Goal: Contribute content: Add original content to the website for others to see

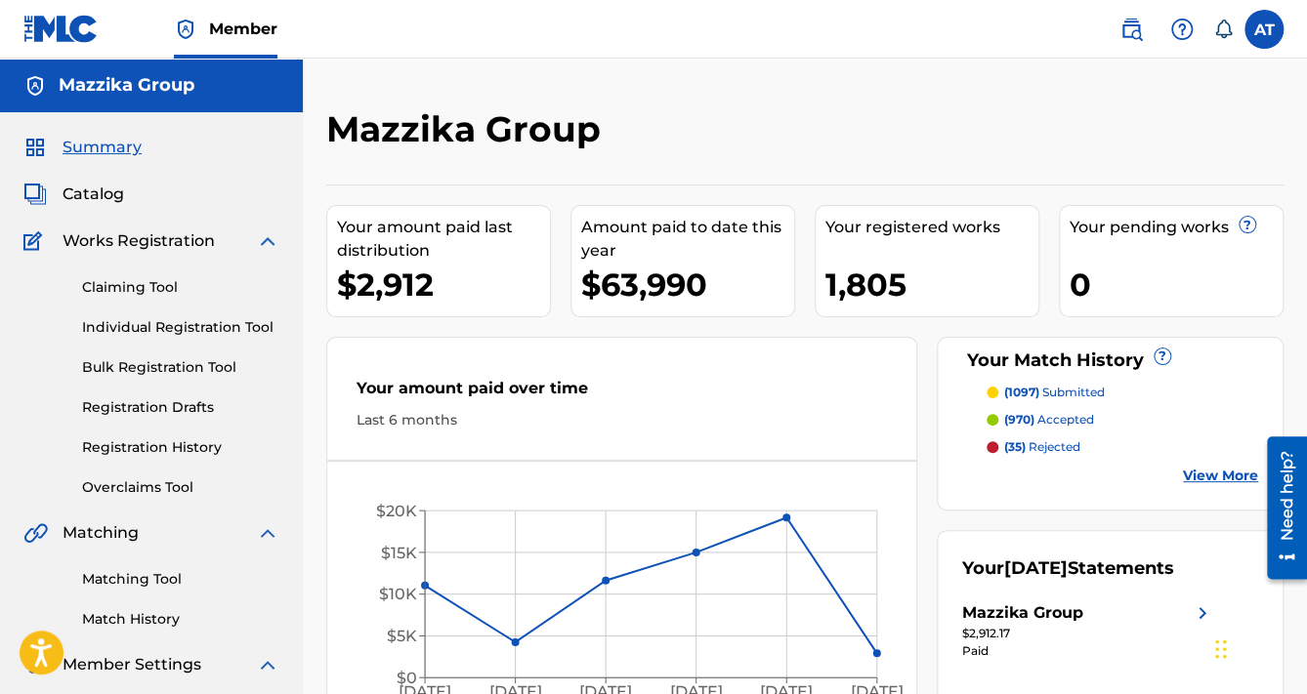
click at [760, 163] on div "Mazzika Group" at bounding box center [694, 136] width 737 height 58
click at [915, 525] on icon "Mar '25 Apr '25 May '25 Jun '25 Jul '25 Aug '25 $0 $5K $10K $15K $20K" at bounding box center [621, 599] width 589 height 235
click at [937, 488] on div "Your Match History ? (1097) submitted (970) accepted (35) rejected View More" at bounding box center [1110, 424] width 347 height 174
click at [1014, 105] on div "Mazzika Group Your amount paid last distribution $2,912 Amount paid to date thi…" at bounding box center [805, 403] width 1004 height 689
click at [943, 509] on div "Your Match History ? (1097) submitted (970) accepted (35) rejected View More" at bounding box center [1110, 424] width 347 height 174
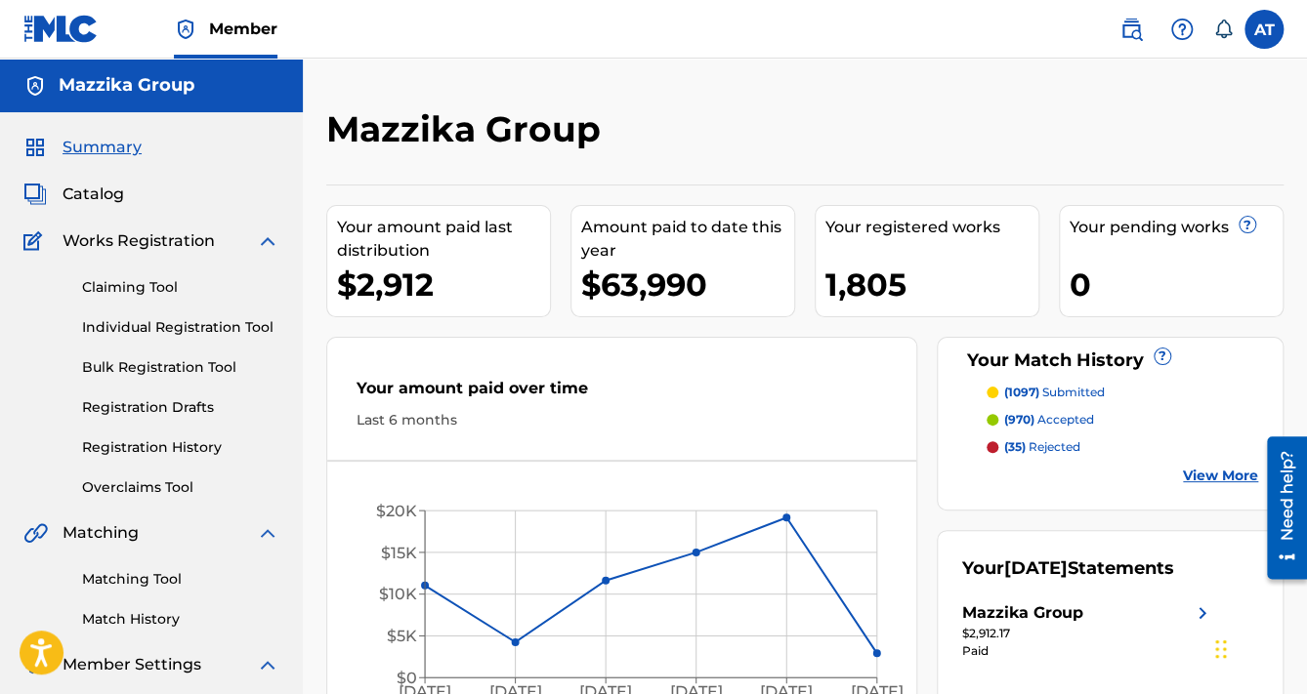
click at [929, 498] on div "Your amount paid last distribution $2,912 Amount paid to date this year $63,990…" at bounding box center [804, 456] width 957 height 543
drag, startPoint x: 612, startPoint y: 517, endPoint x: 425, endPoint y: 492, distance: 189.1
click at [426, 494] on icon "Mar '25 Apr '25 May '25 Jun '25 Jul '25 Aug '25 $0 $5K $10K $15K $20K" at bounding box center [621, 599] width 589 height 235
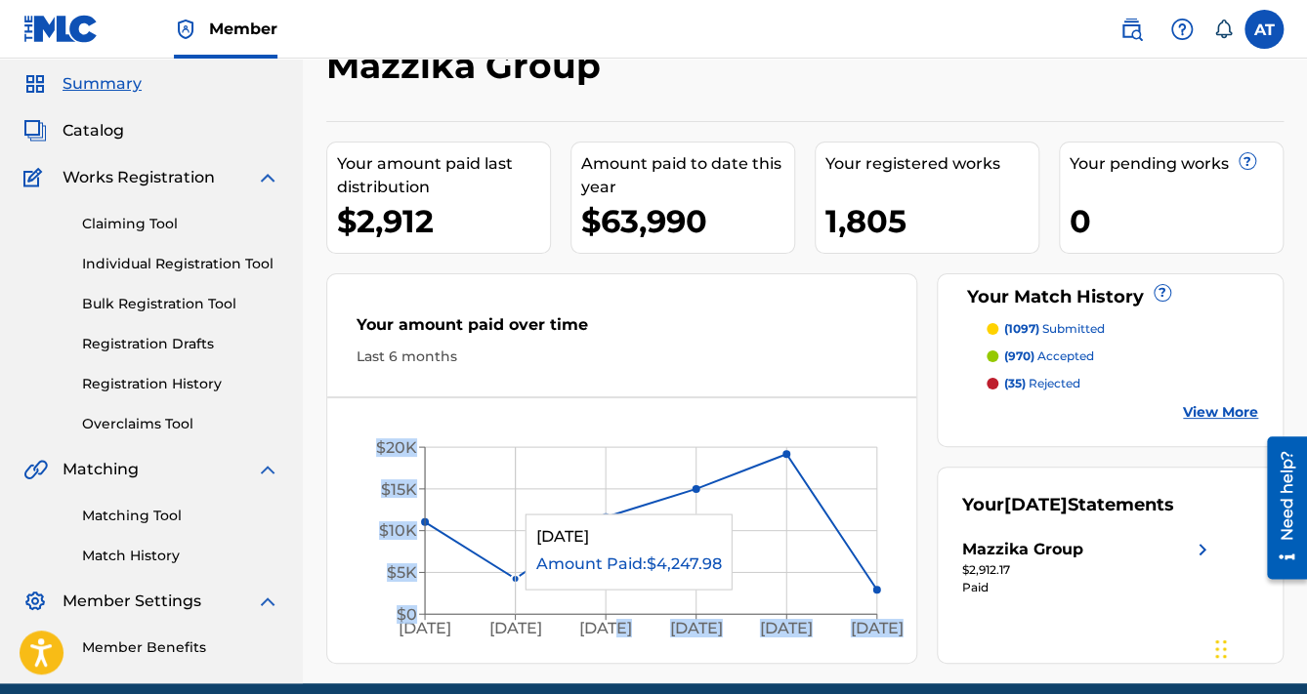
scroll to position [145, 0]
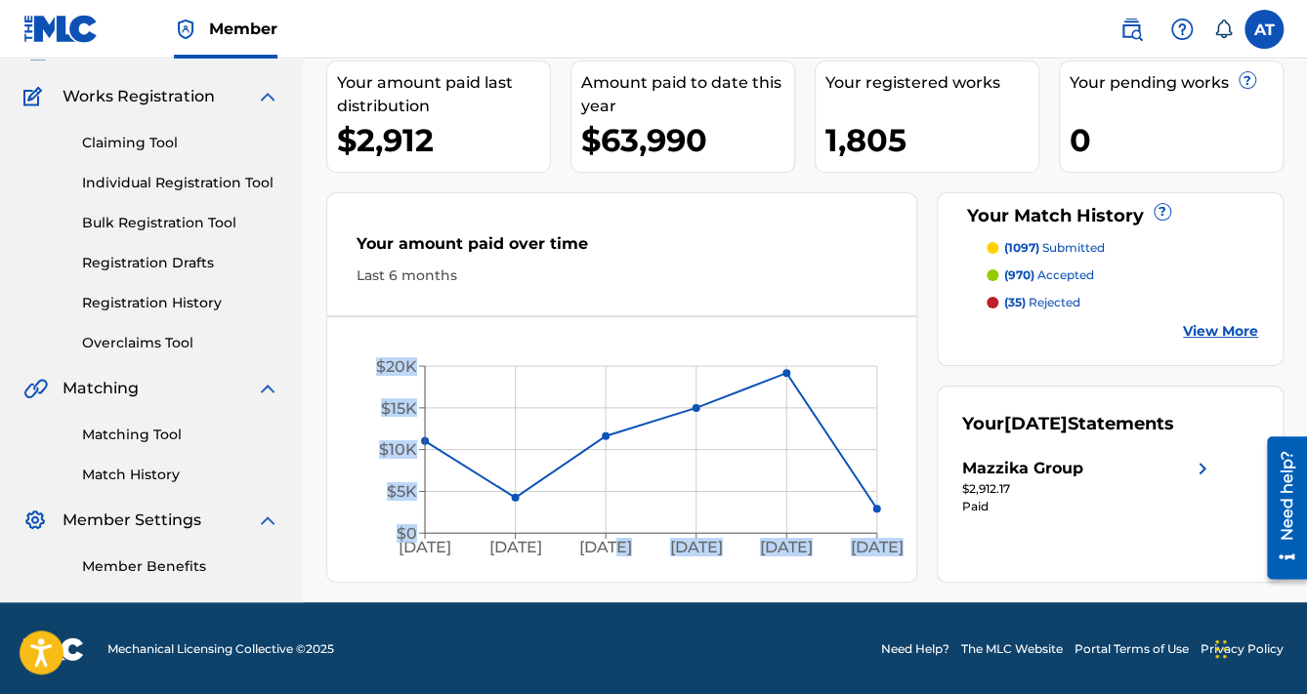
click at [359, 459] on icon "Mar '25 Apr '25 May '25 Jun '25 Jul '25 Aug '25 $0 $5K $10K $15K $20K" at bounding box center [621, 454] width 589 height 235
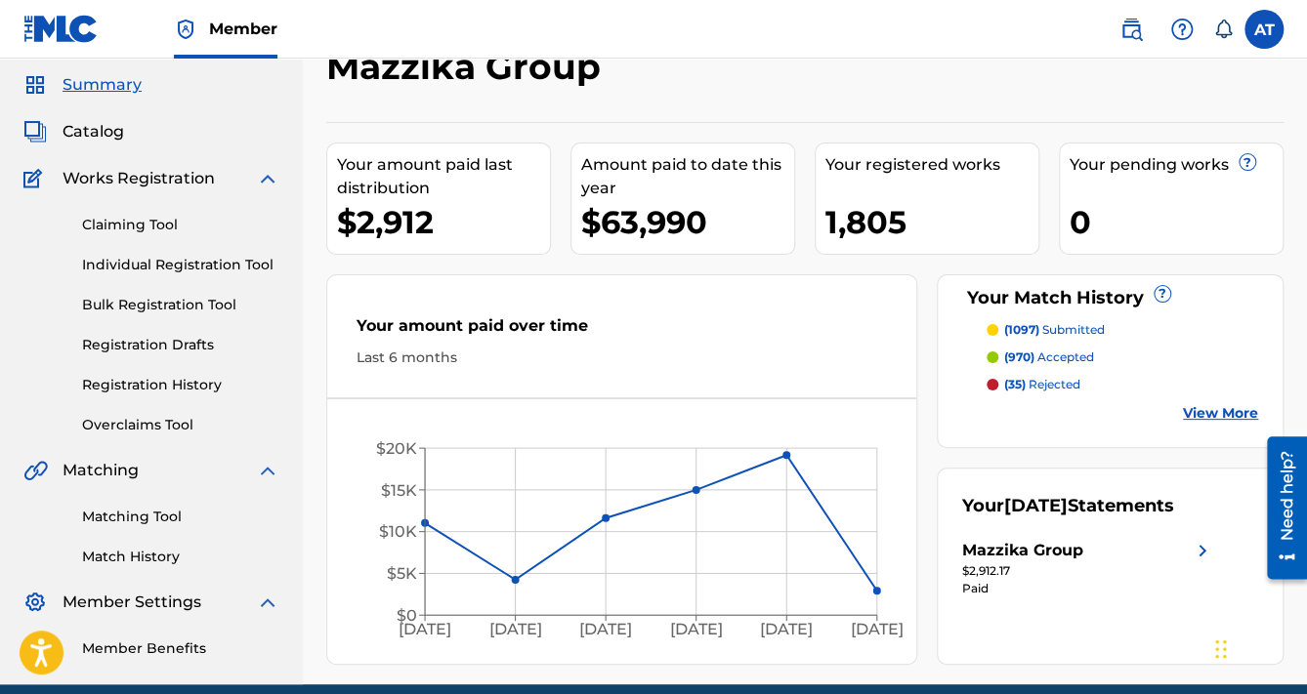
scroll to position [0, 0]
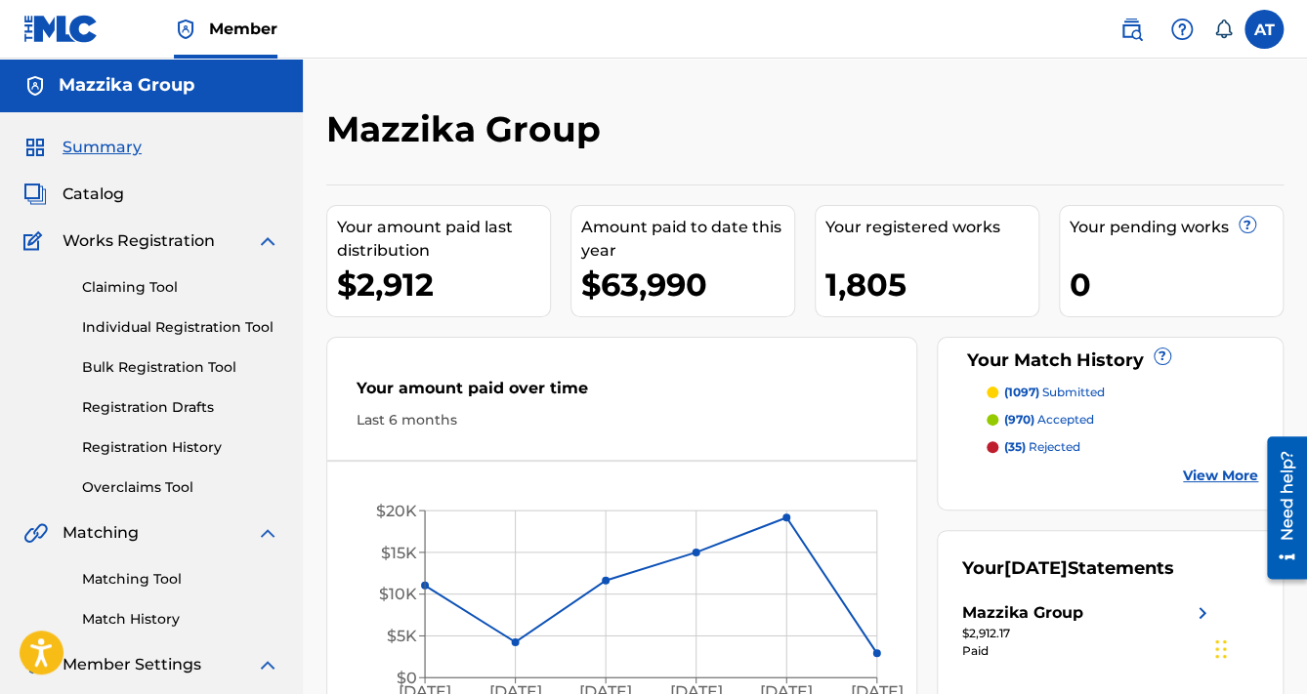
click at [156, 364] on link "Bulk Registration Tool" at bounding box center [180, 367] width 197 height 21
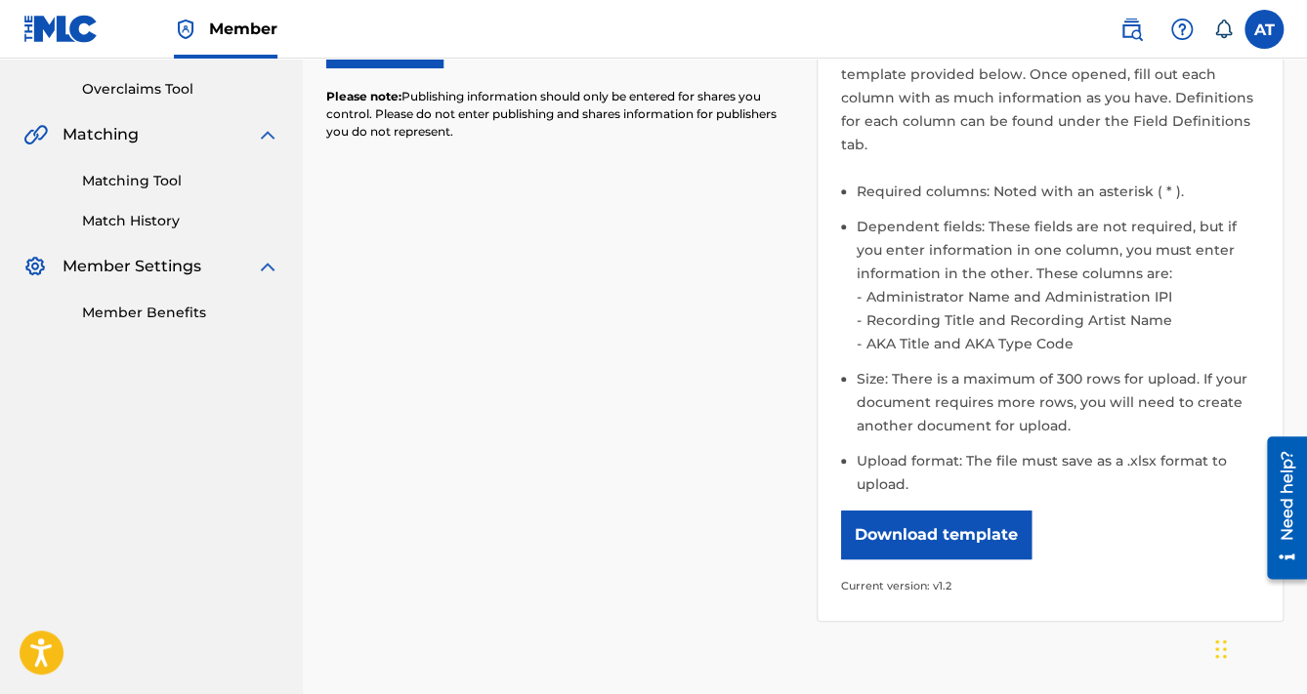
scroll to position [469, 0]
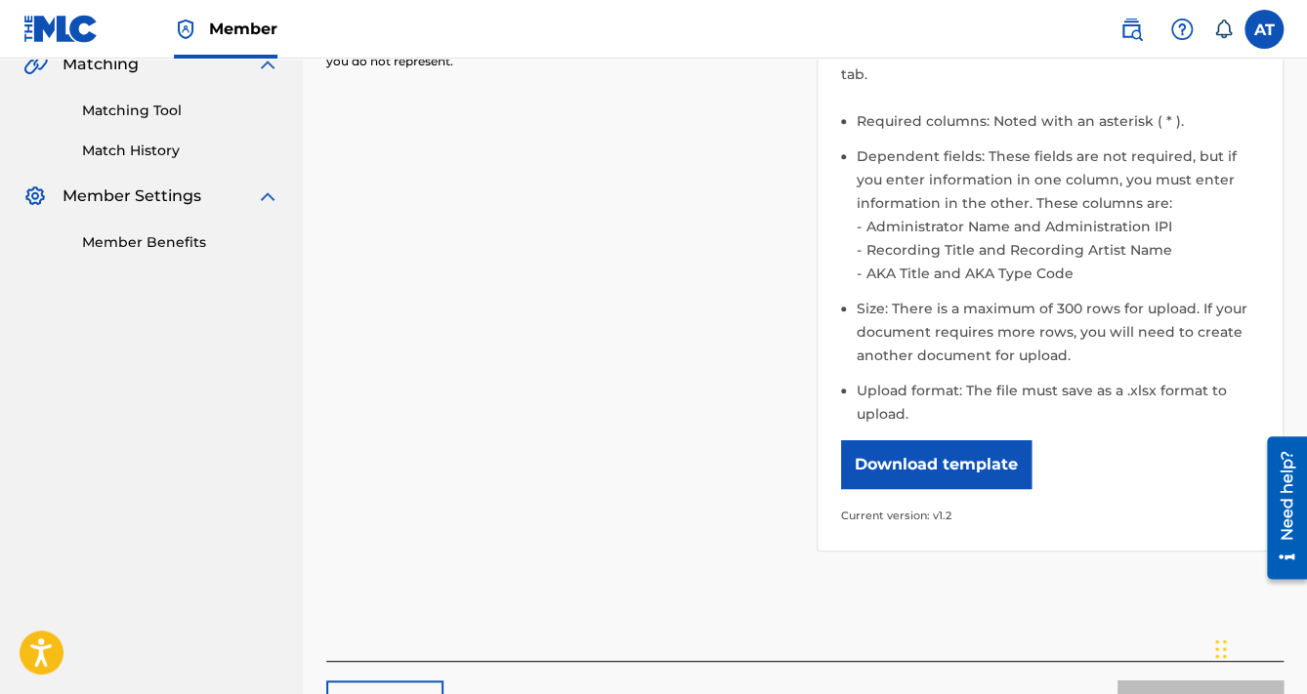
click at [909, 453] on button "Download template" at bounding box center [936, 464] width 190 height 49
click at [354, 362] on div "Please select the file you want to upload. Browse Files Please note: Publishing…" at bounding box center [804, 193] width 957 height 765
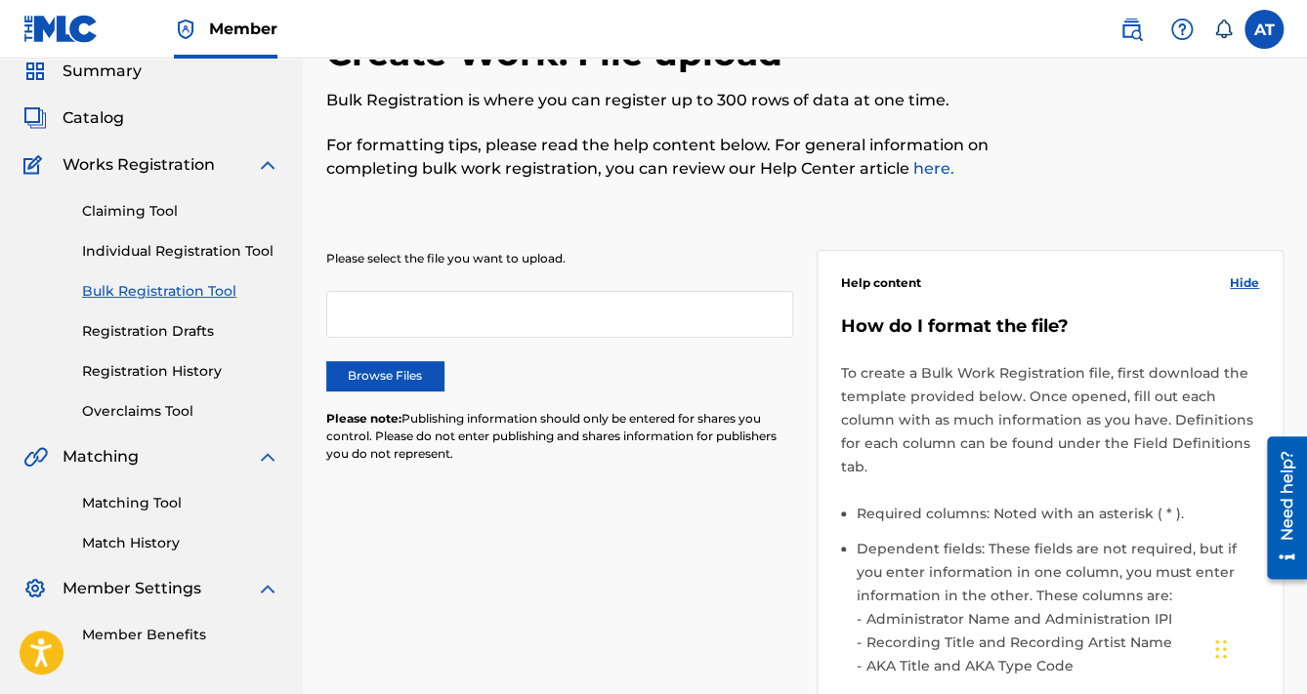
scroll to position [0, 0]
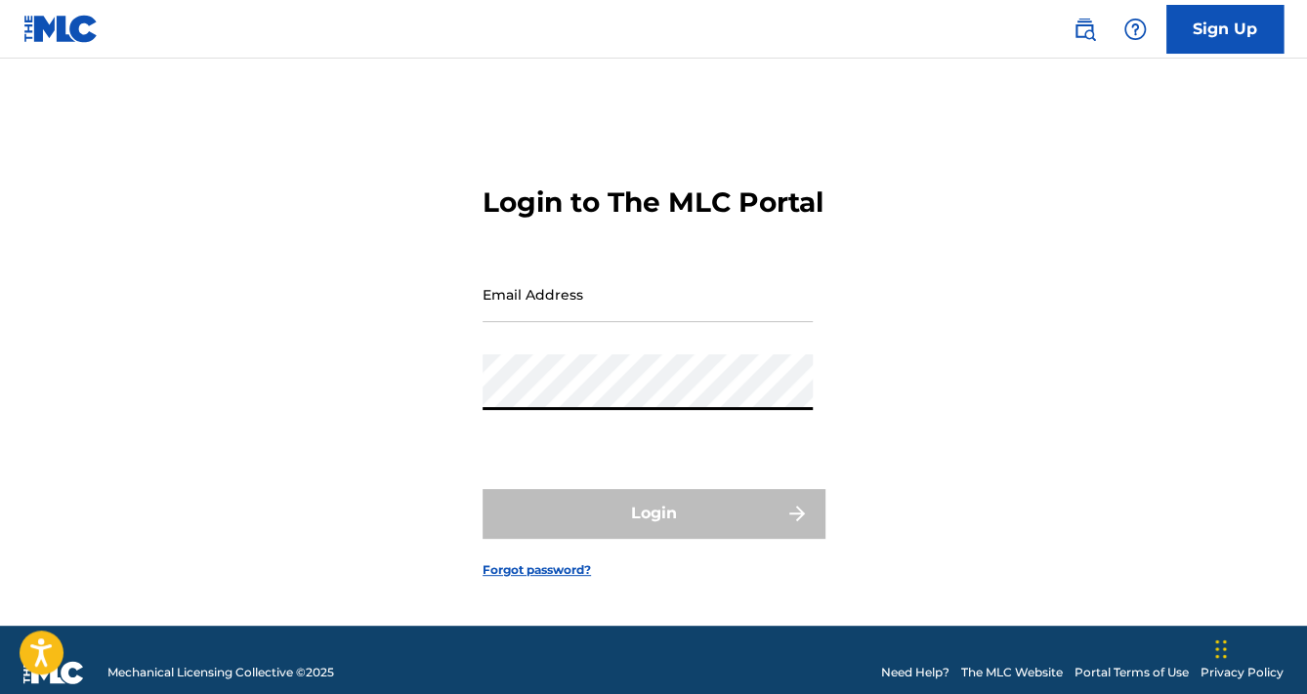
type input "[EMAIL_ADDRESS][DOMAIN_NAME]"
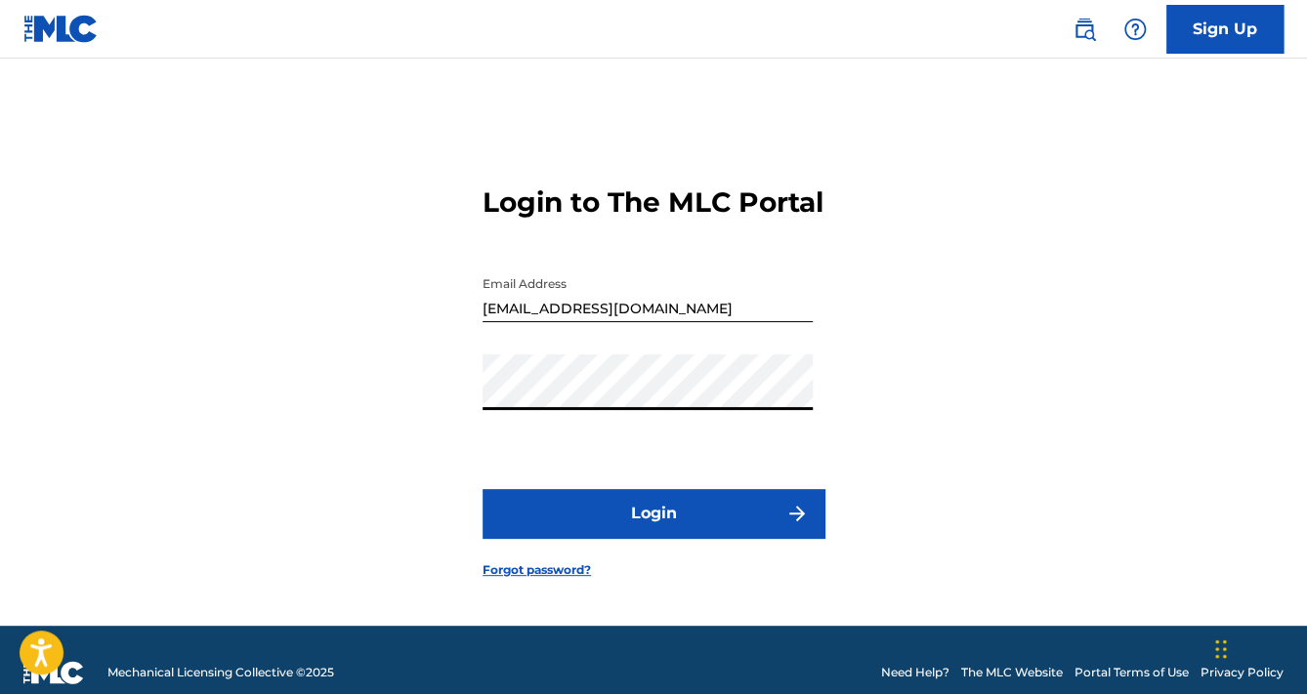
click at [637, 527] on button "Login" at bounding box center [653, 513] width 342 height 49
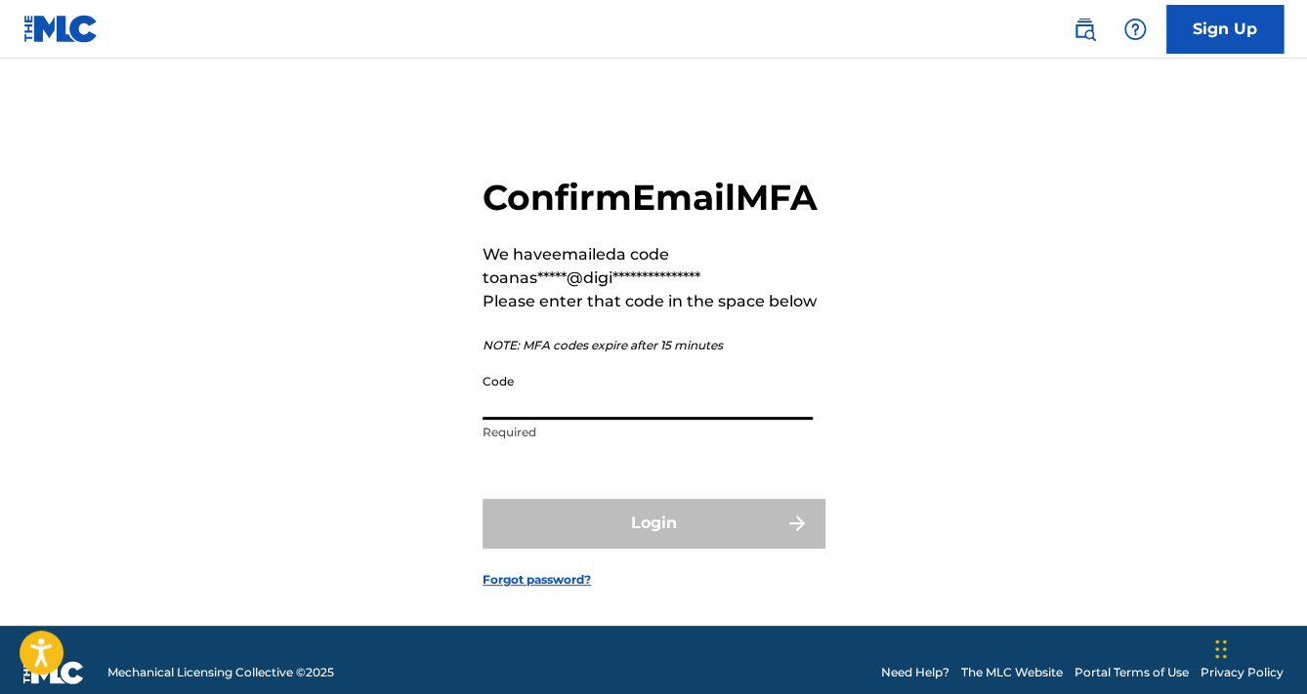
click at [554, 420] on input "Code" at bounding box center [647, 392] width 330 height 56
paste input "948438"
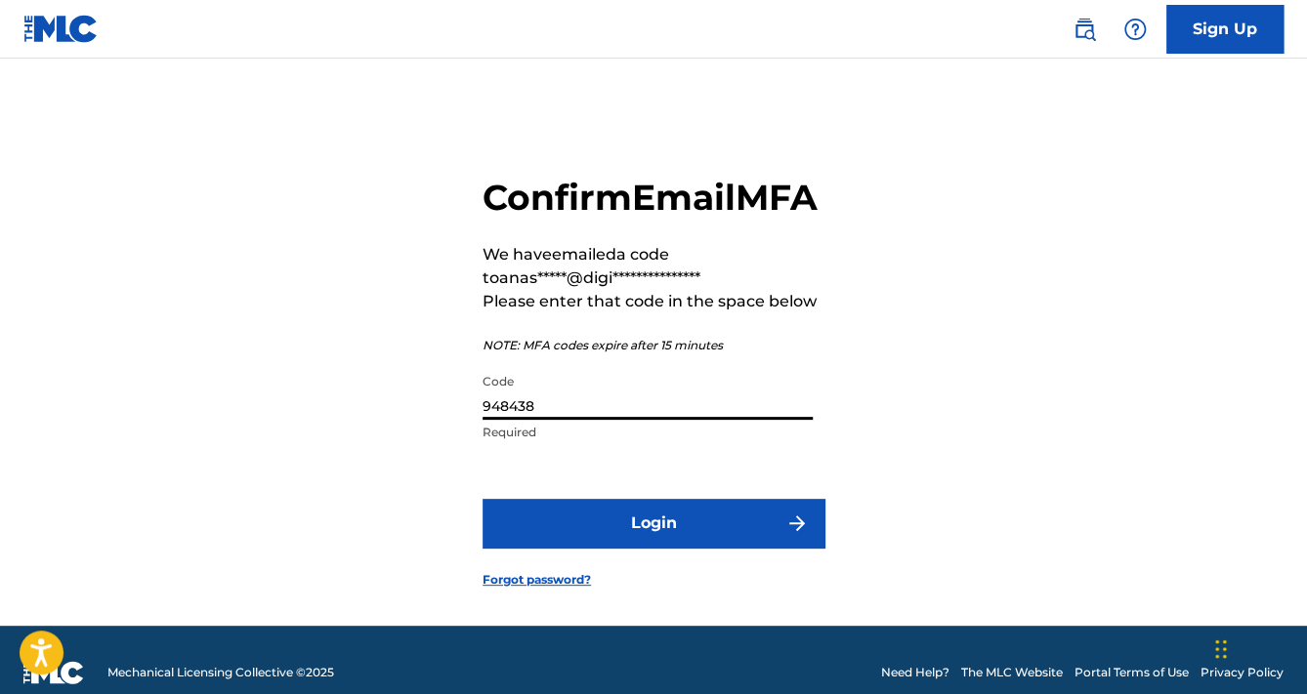
type input "948438"
click at [618, 590] on form "**********" at bounding box center [653, 366] width 342 height 519
click at [619, 548] on button "Login" at bounding box center [653, 523] width 342 height 49
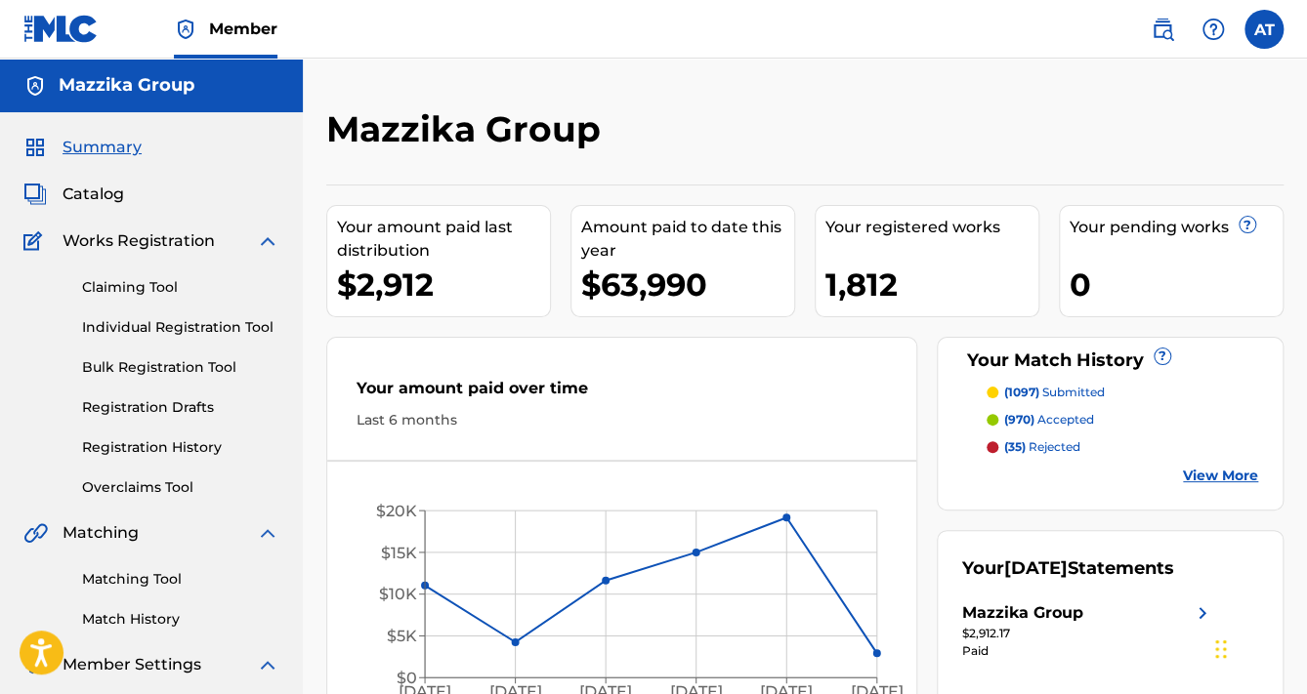
click at [152, 372] on link "Bulk Registration Tool" at bounding box center [180, 367] width 197 height 21
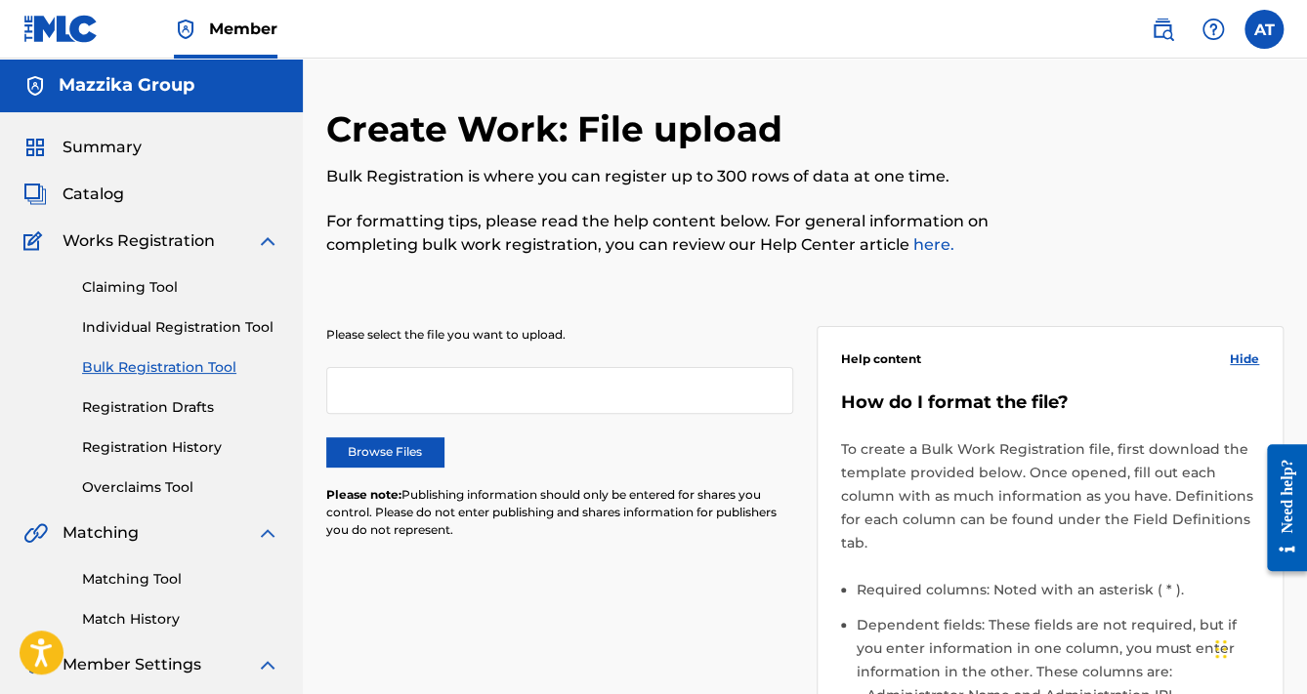
click at [406, 440] on label "Browse Files" at bounding box center [384, 452] width 117 height 29
click at [0, 0] on input "Browse Files" at bounding box center [0, 0] width 0 height 0
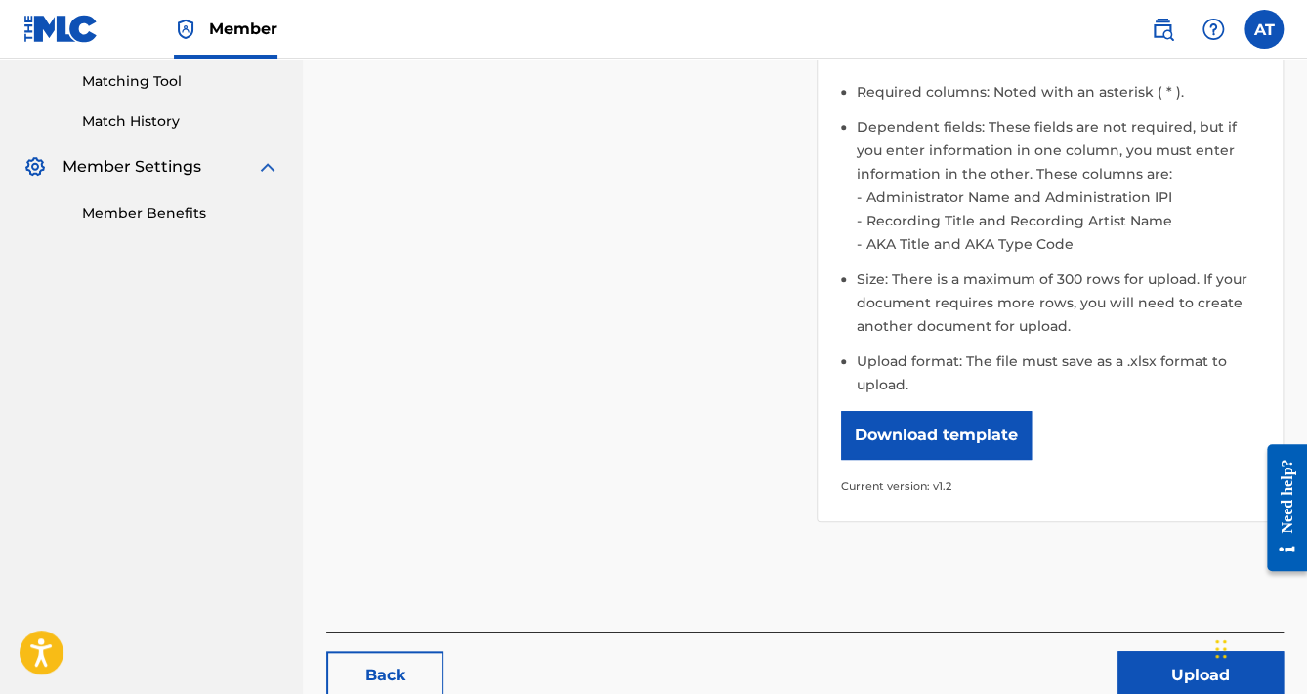
scroll to position [616, 0]
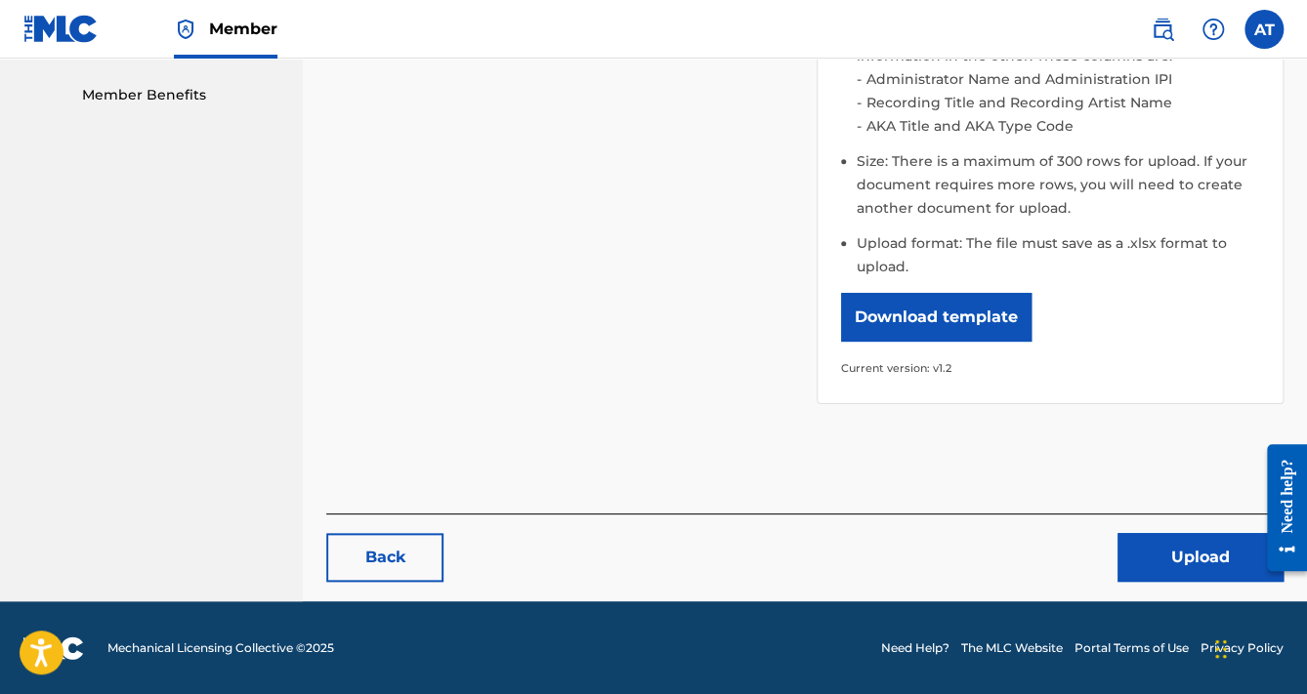
click at [1135, 546] on button "Upload" at bounding box center [1200, 557] width 166 height 49
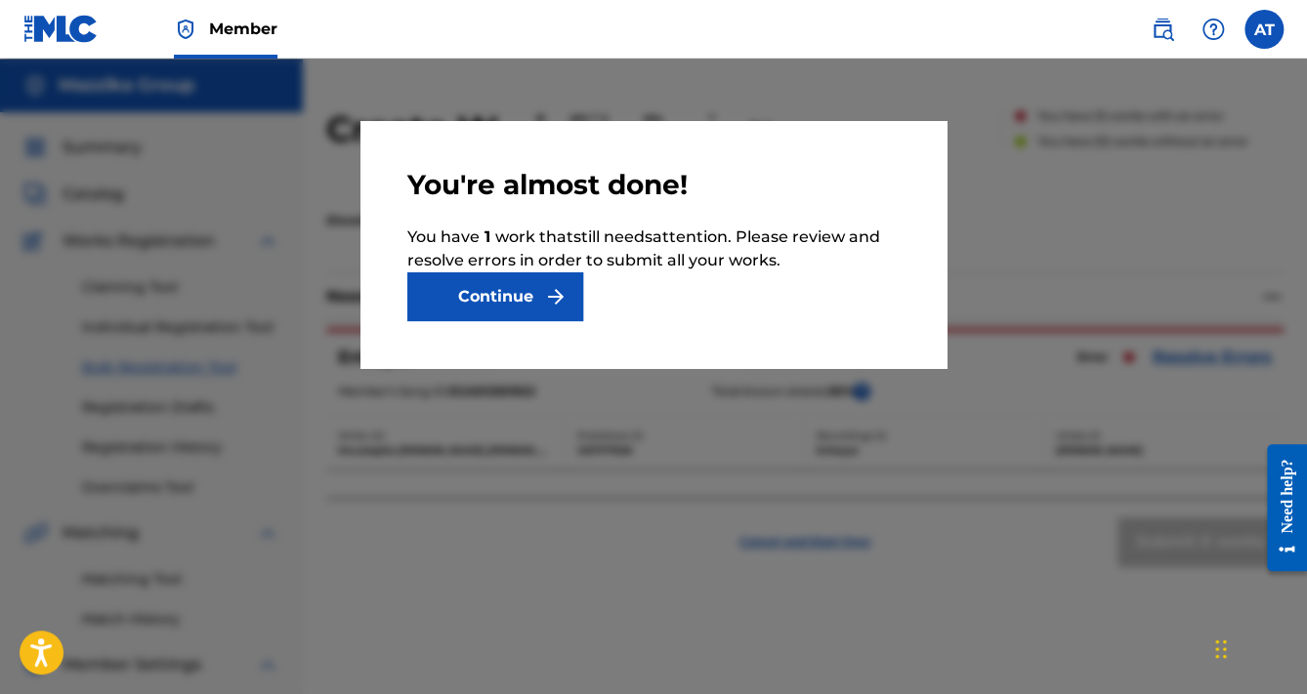
click at [504, 300] on button "Continue" at bounding box center [495, 296] width 176 height 49
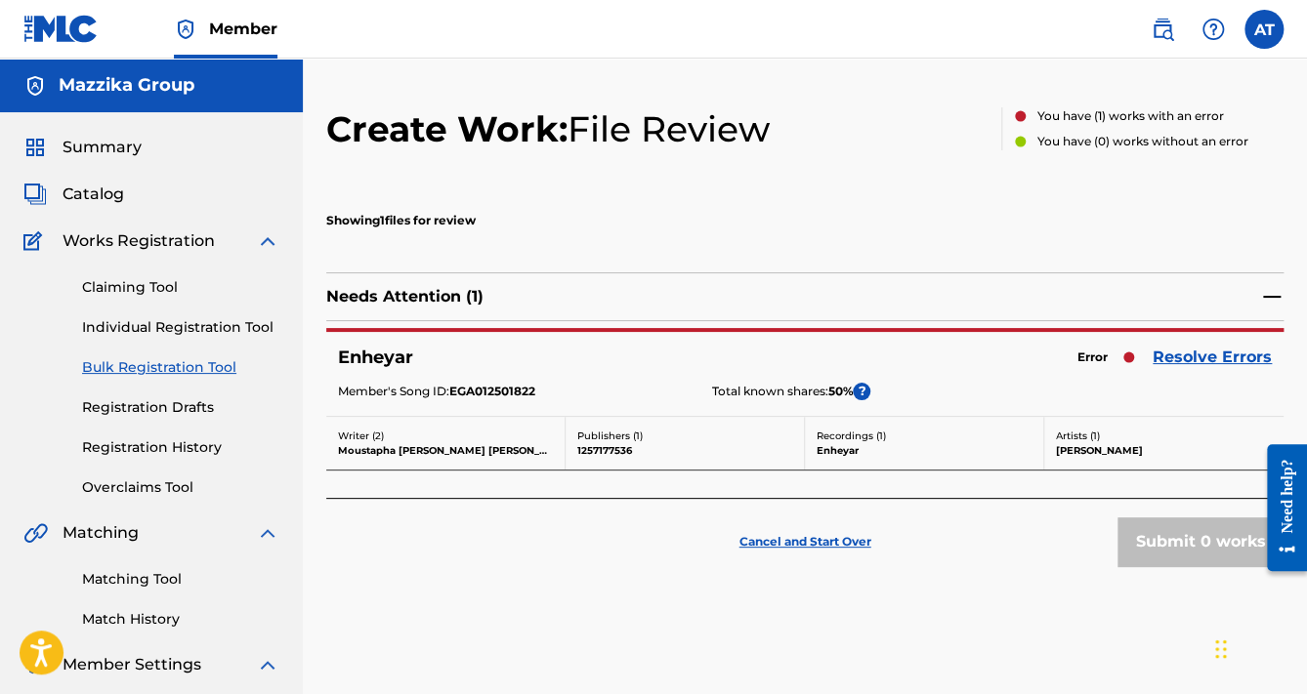
click at [1192, 366] on link "Resolve Errors" at bounding box center [1212, 357] width 119 height 23
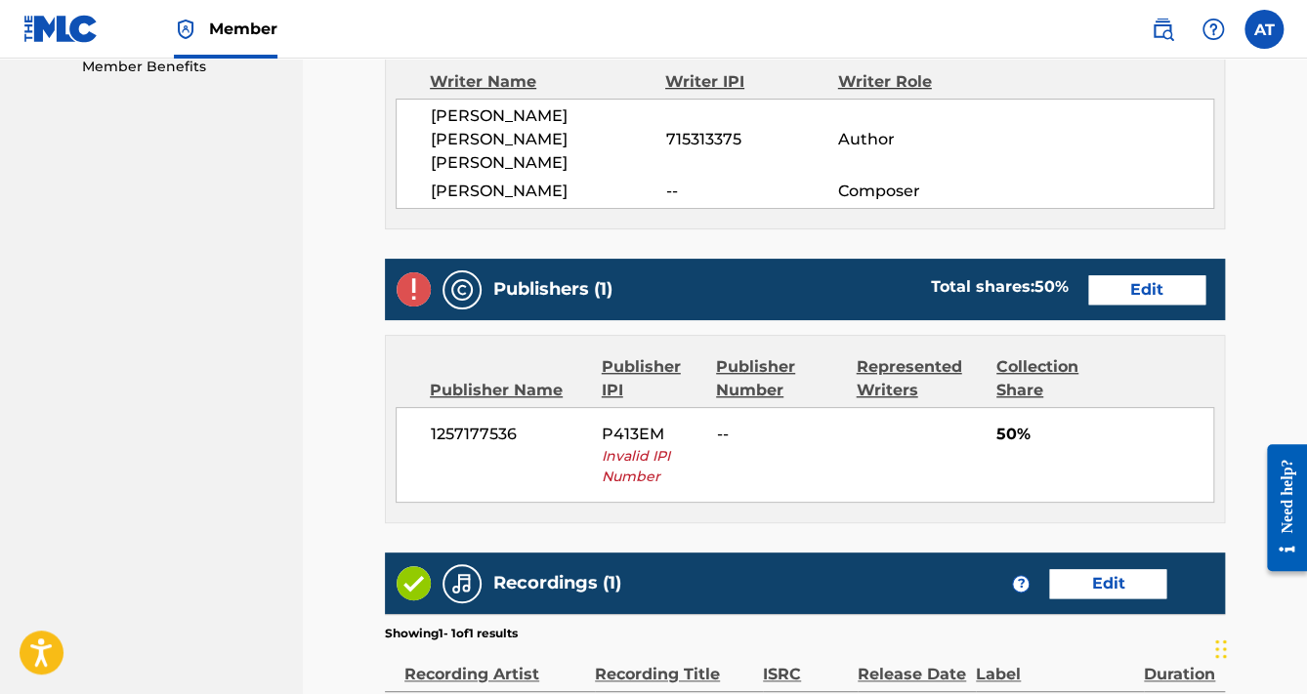
scroll to position [703, 0]
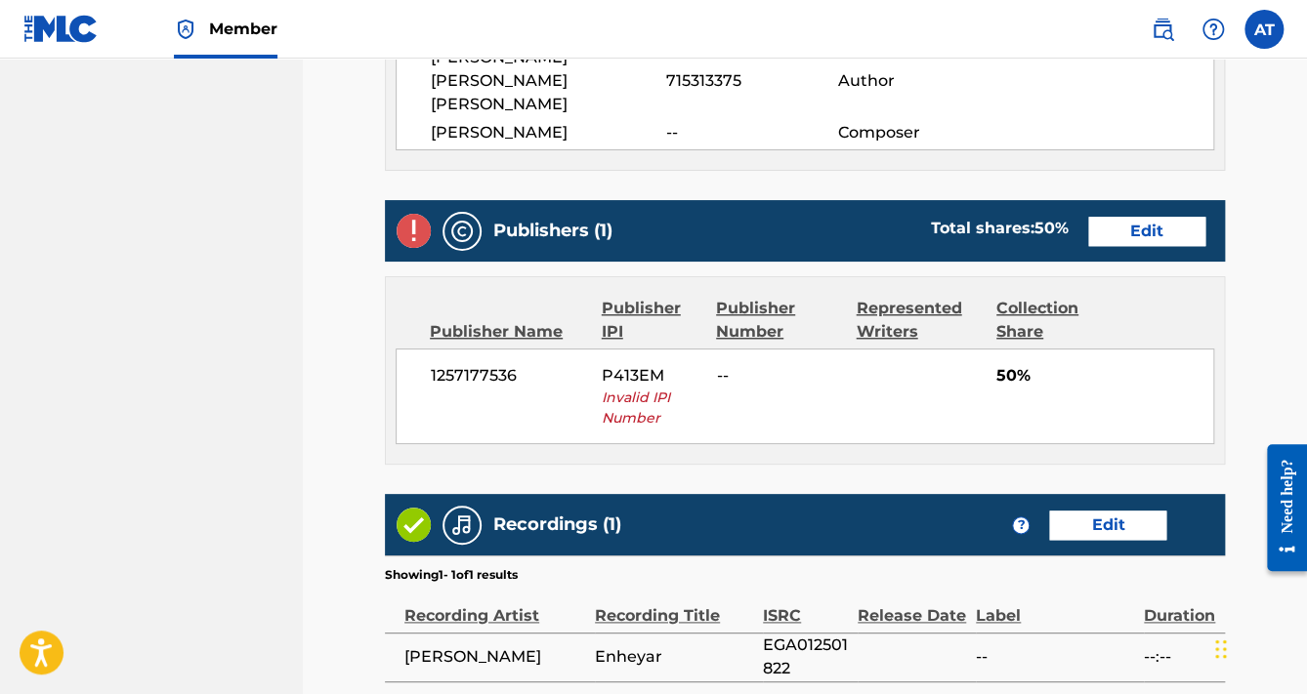
click at [1138, 217] on link "Edit" at bounding box center [1146, 231] width 117 height 29
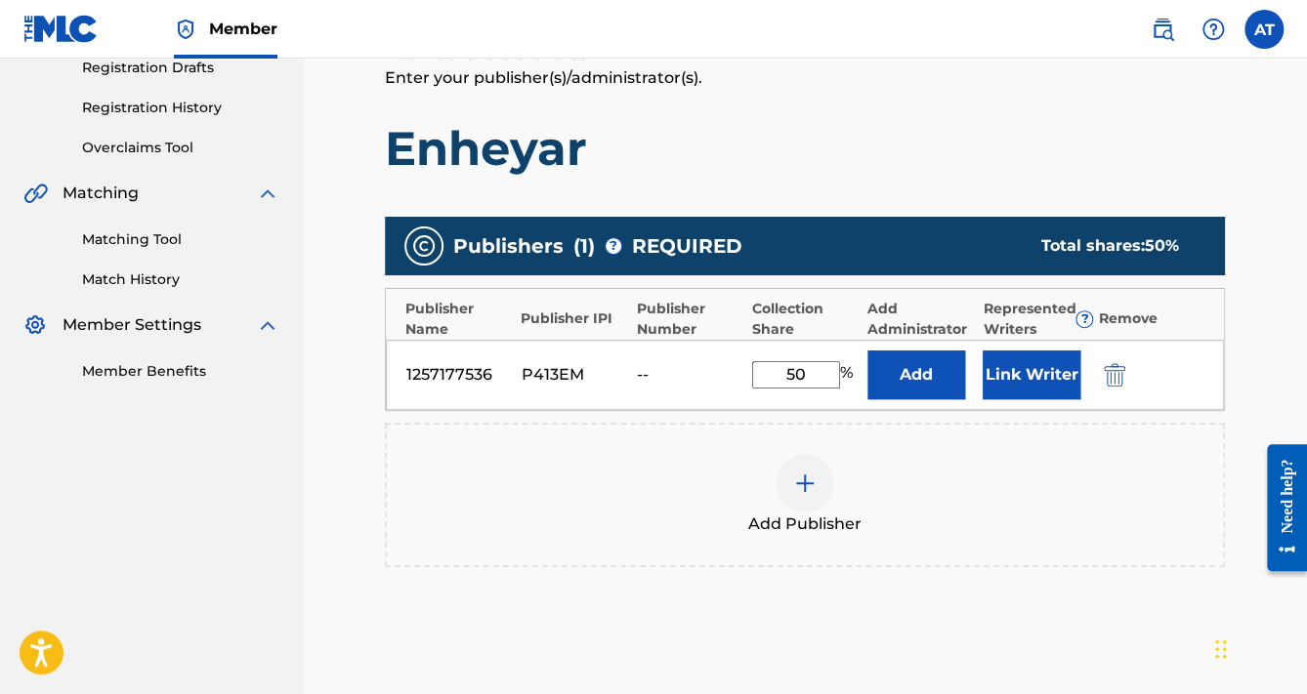
scroll to position [547, 0]
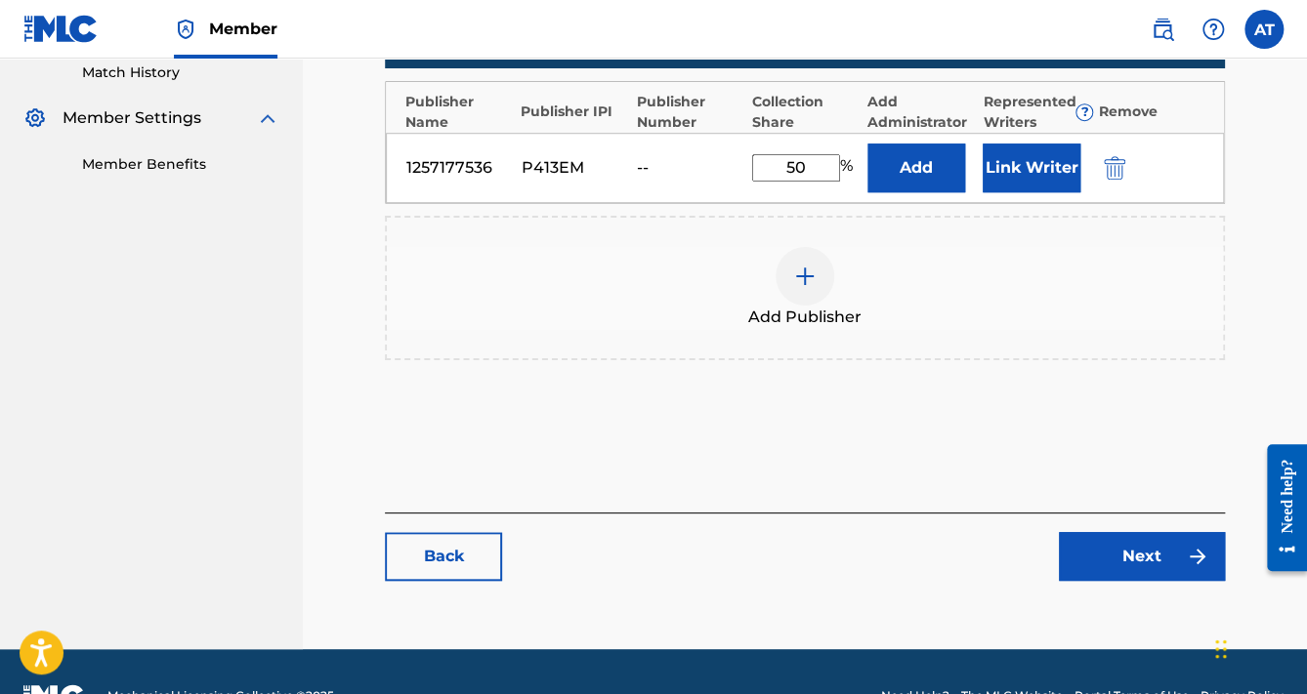
click at [1113, 173] on img "submit" at bounding box center [1114, 167] width 21 height 23
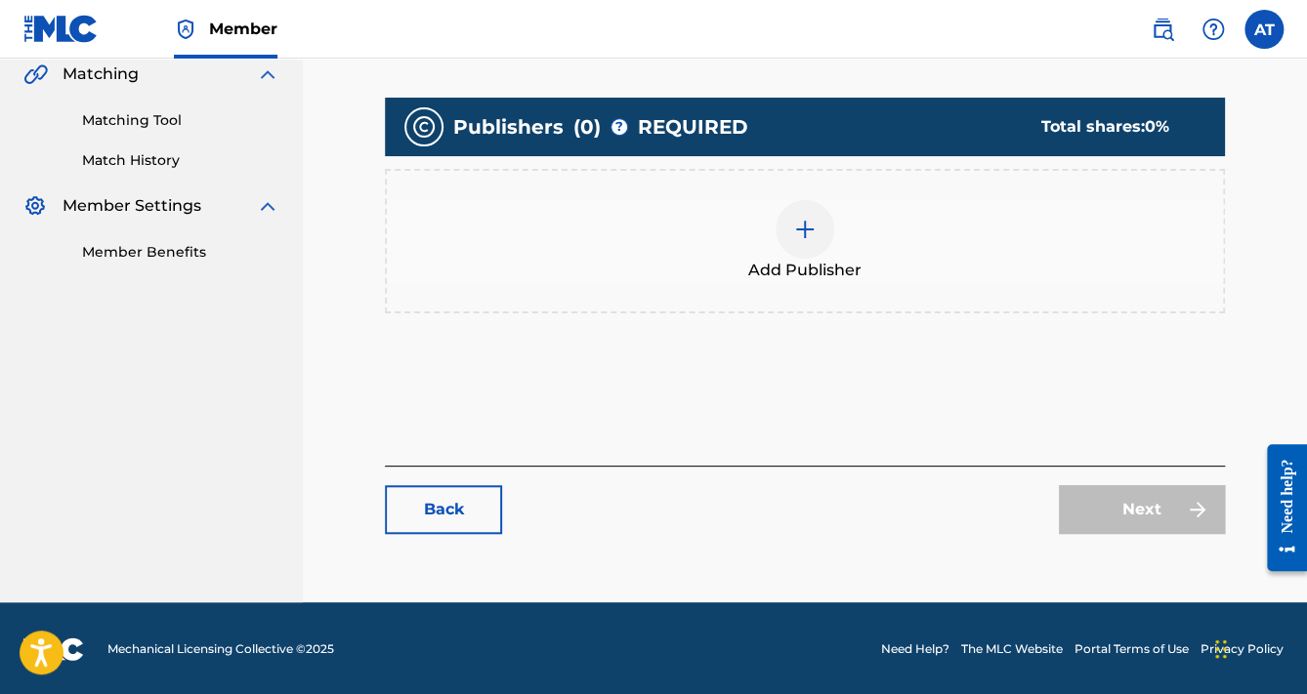
click at [1113, 173] on div "Add Publisher" at bounding box center [805, 241] width 840 height 145
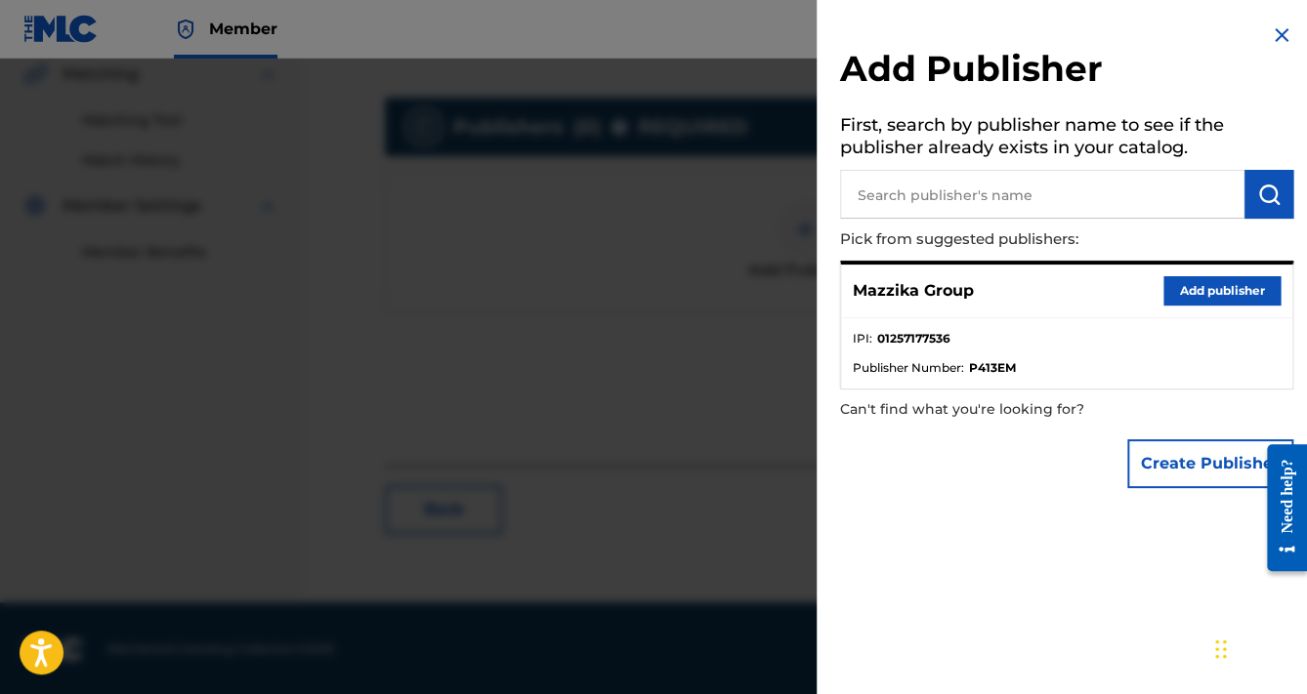
click at [1199, 285] on button "Add publisher" at bounding box center [1221, 290] width 117 height 29
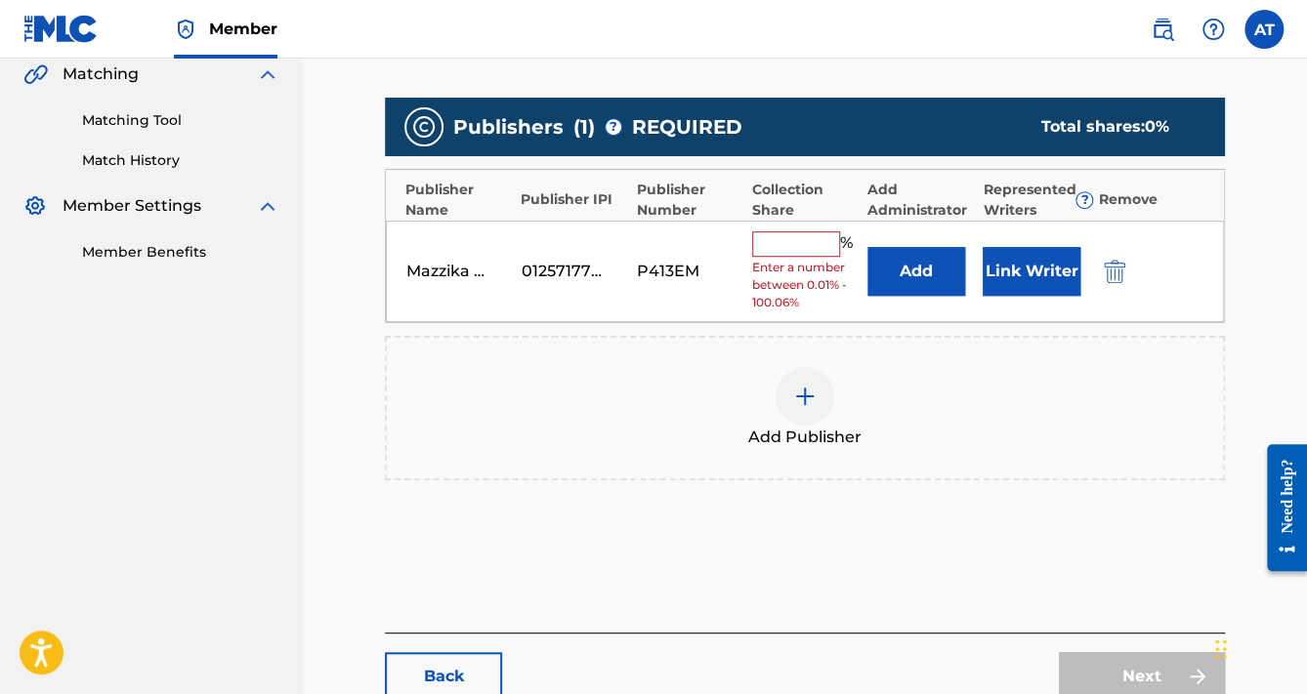
click at [828, 246] on input "text" at bounding box center [796, 243] width 88 height 25
type input "50"
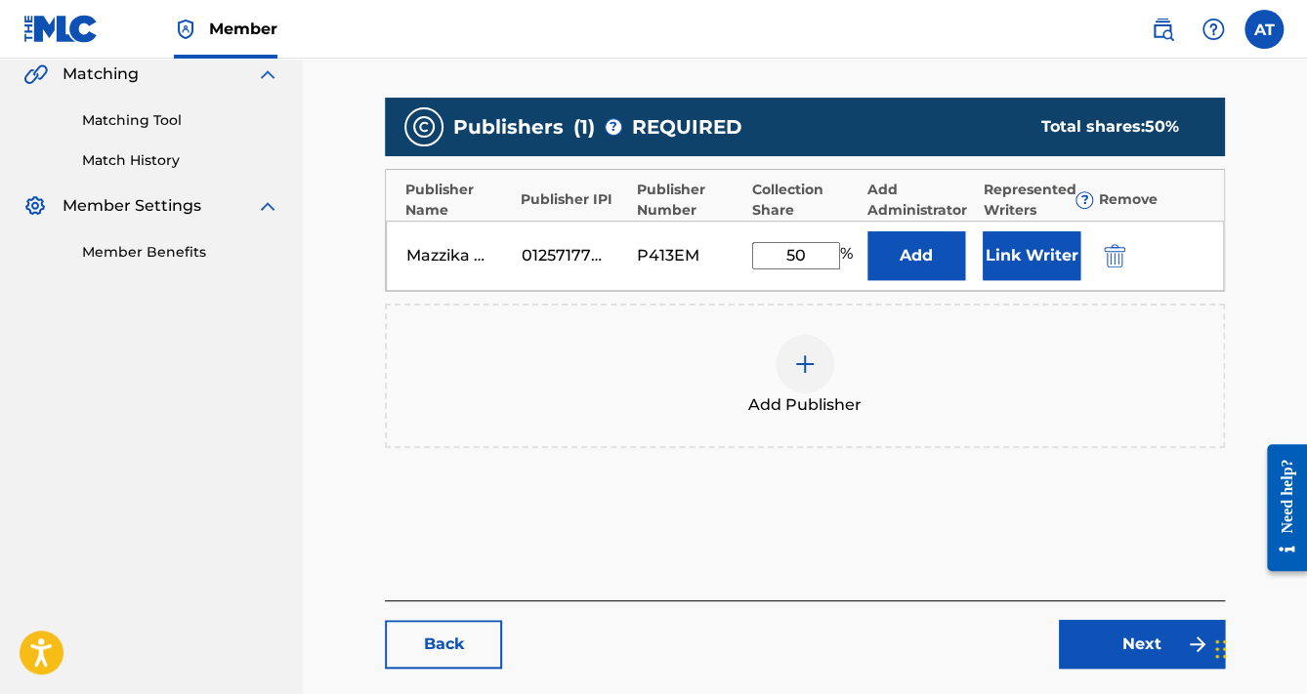
click at [1045, 262] on button "Link Writer" at bounding box center [1032, 255] width 98 height 49
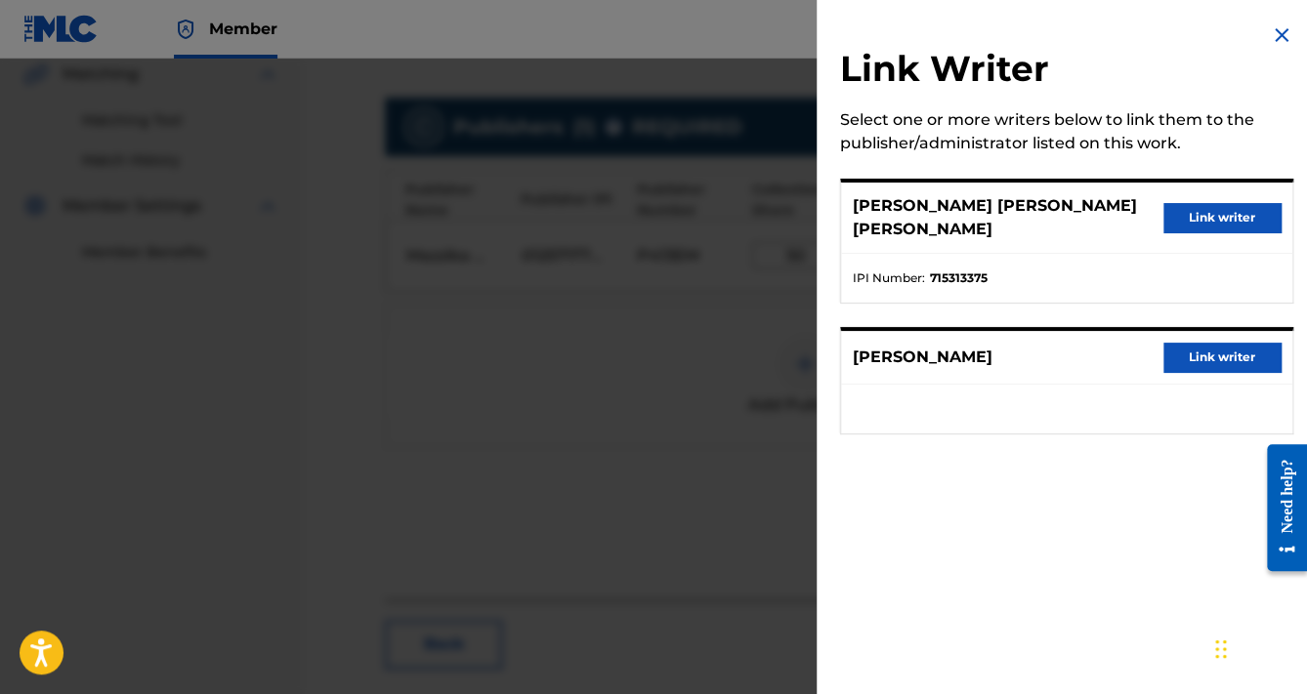
click at [1201, 223] on button "Link writer" at bounding box center [1221, 217] width 117 height 29
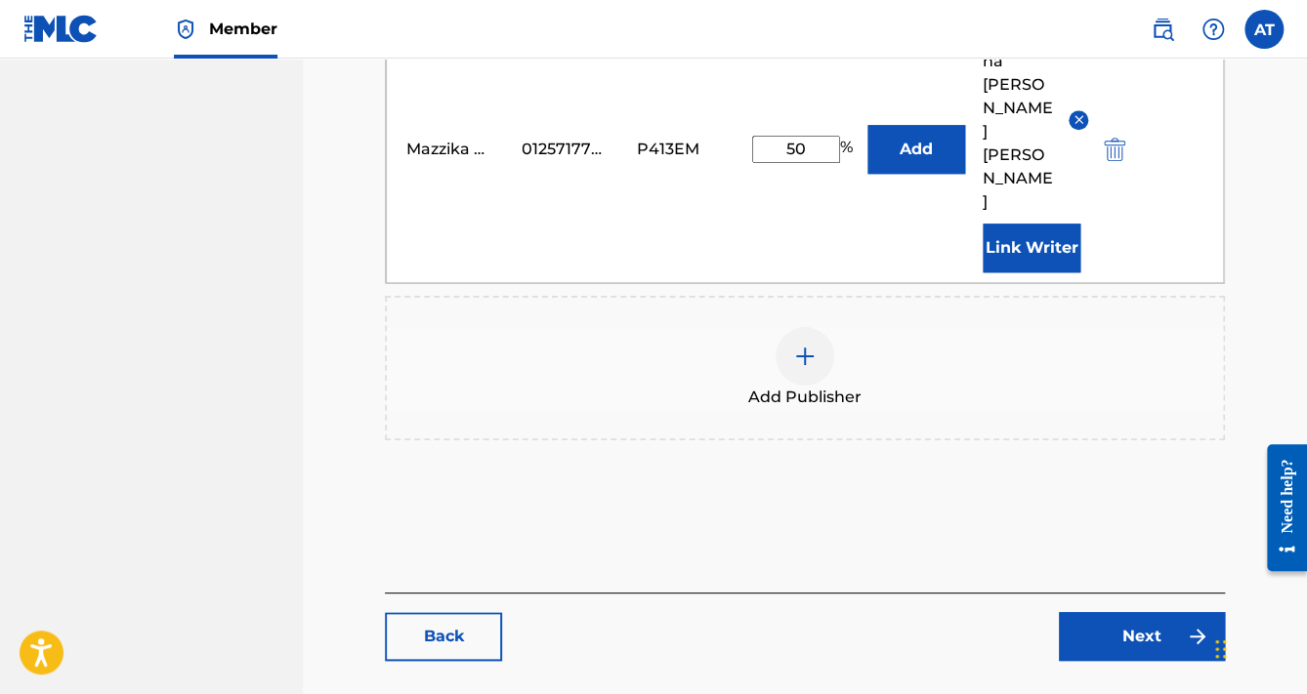
scroll to position [768, 0]
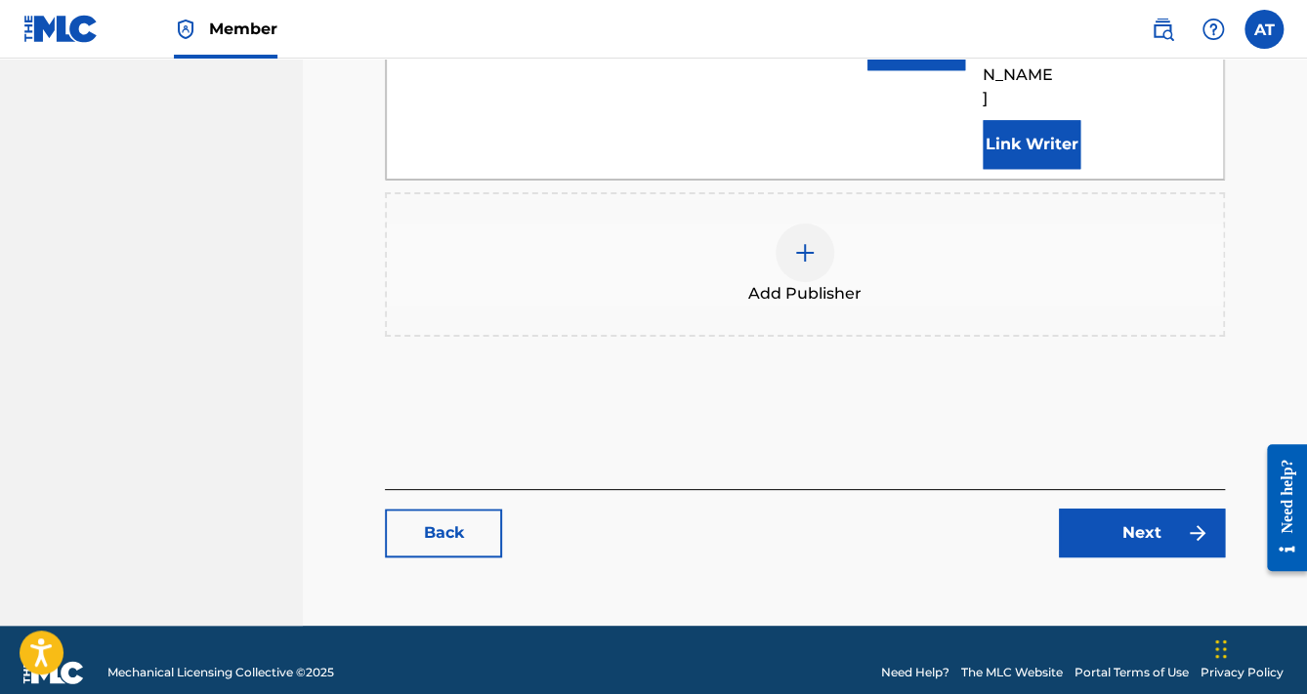
click at [1102, 509] on link "Next" at bounding box center [1142, 533] width 166 height 49
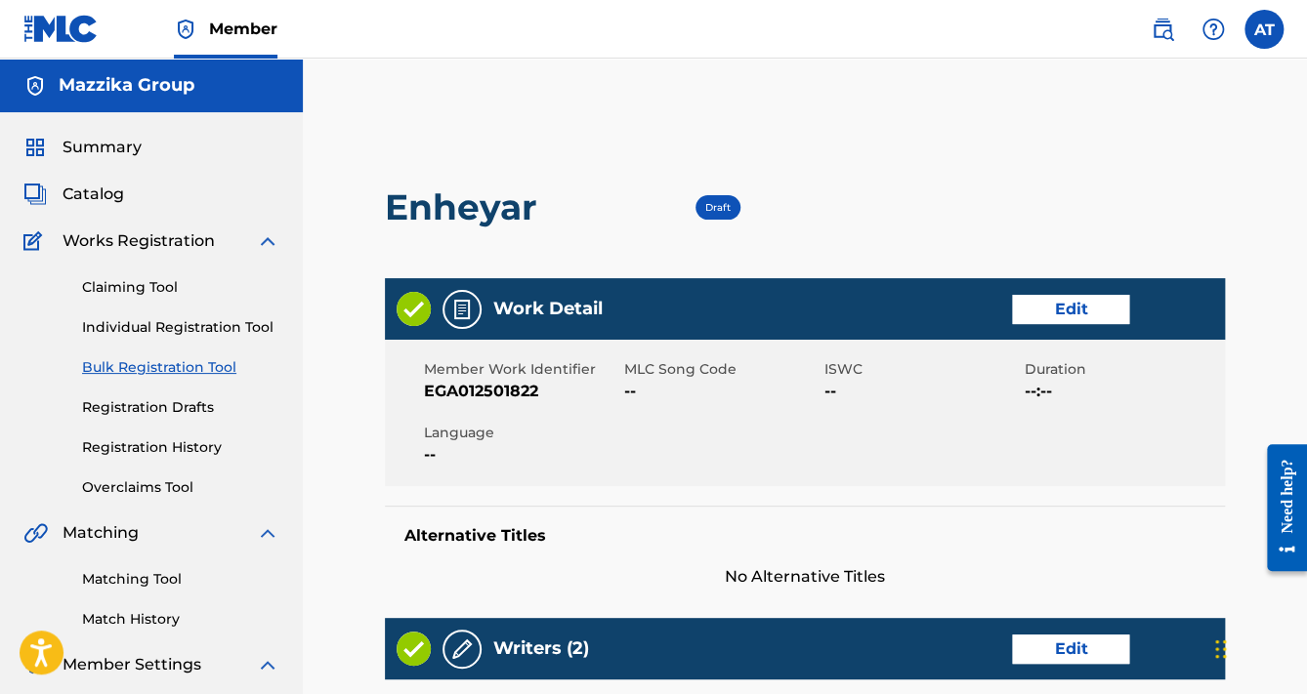
click at [1060, 320] on link "Edit" at bounding box center [1070, 309] width 117 height 29
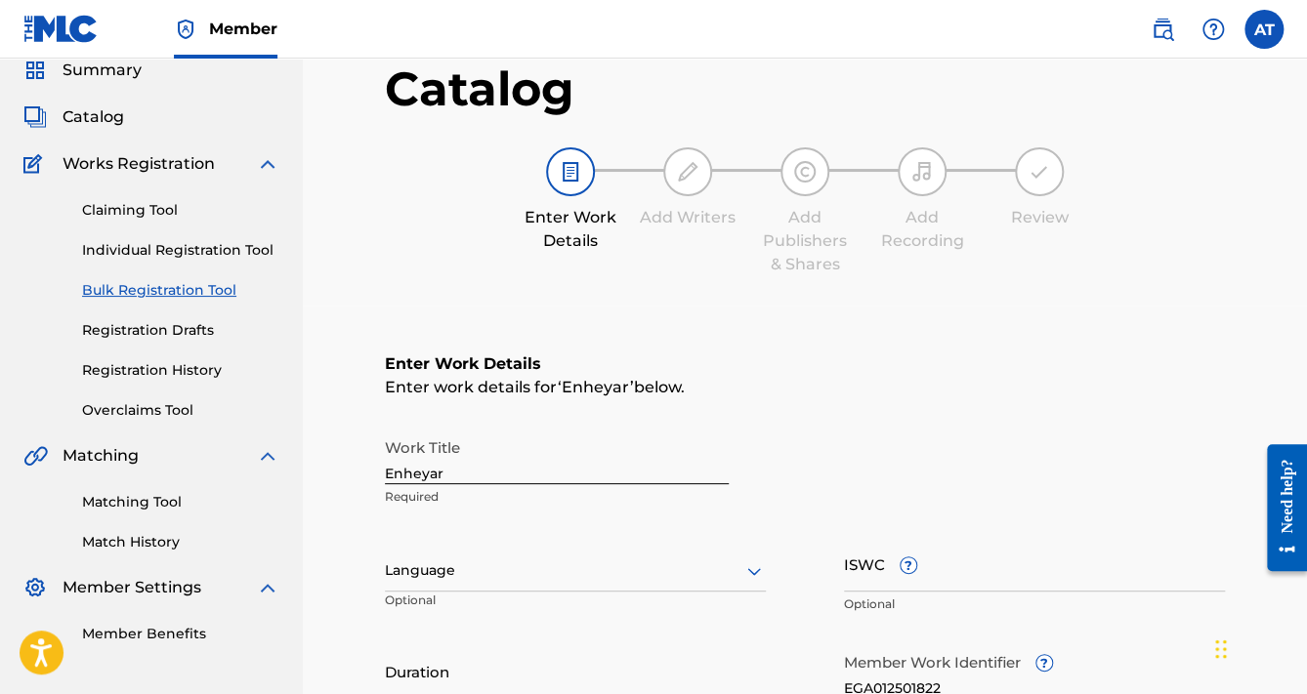
scroll to position [313, 0]
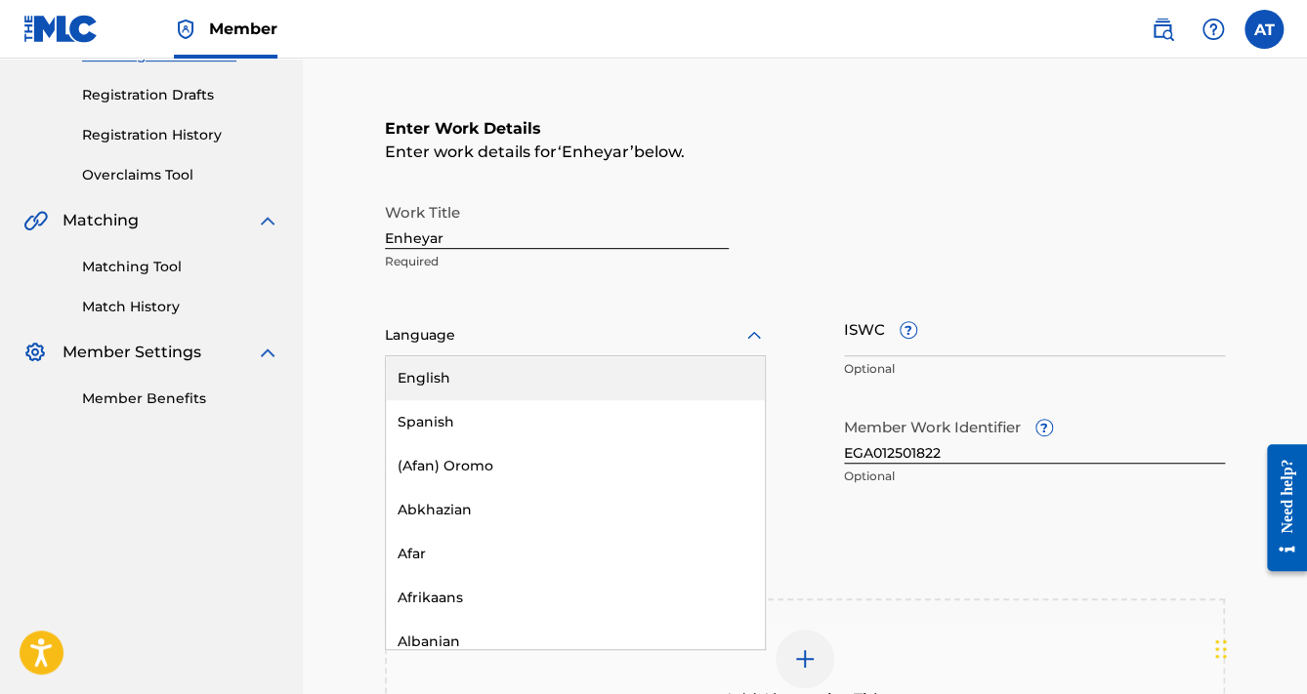
click at [471, 321] on div "Language" at bounding box center [575, 335] width 381 height 41
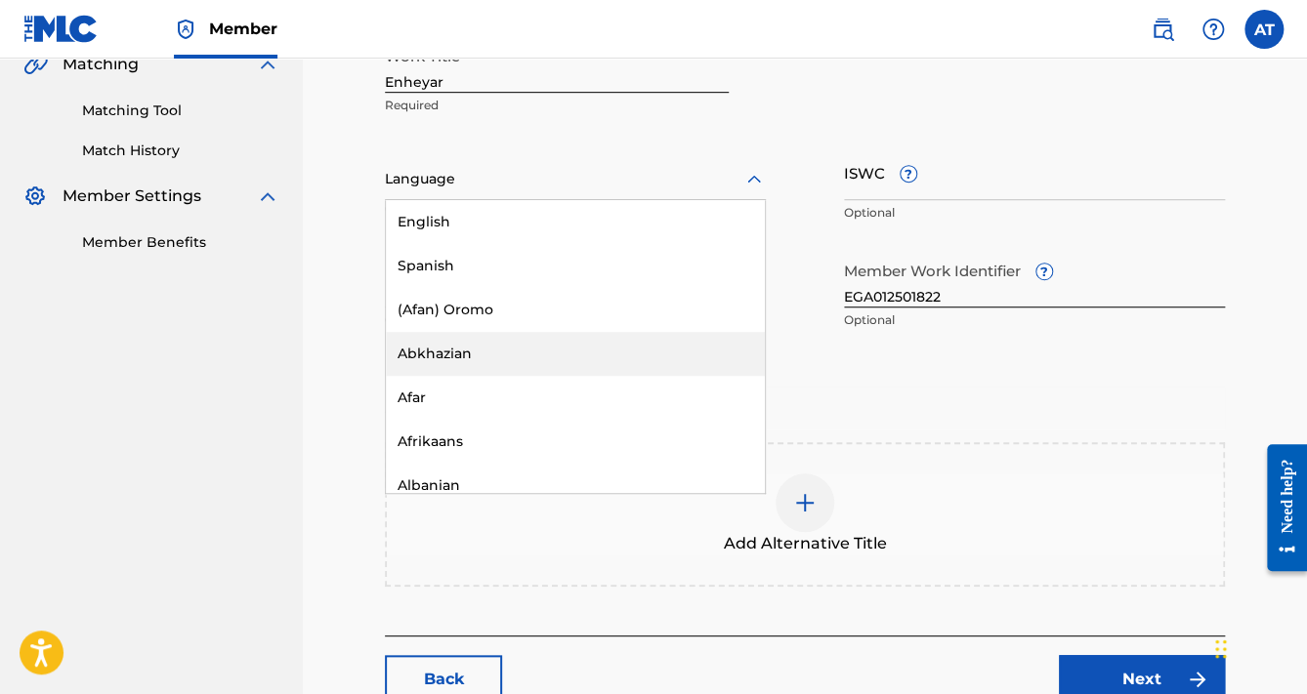
scroll to position [156, 0]
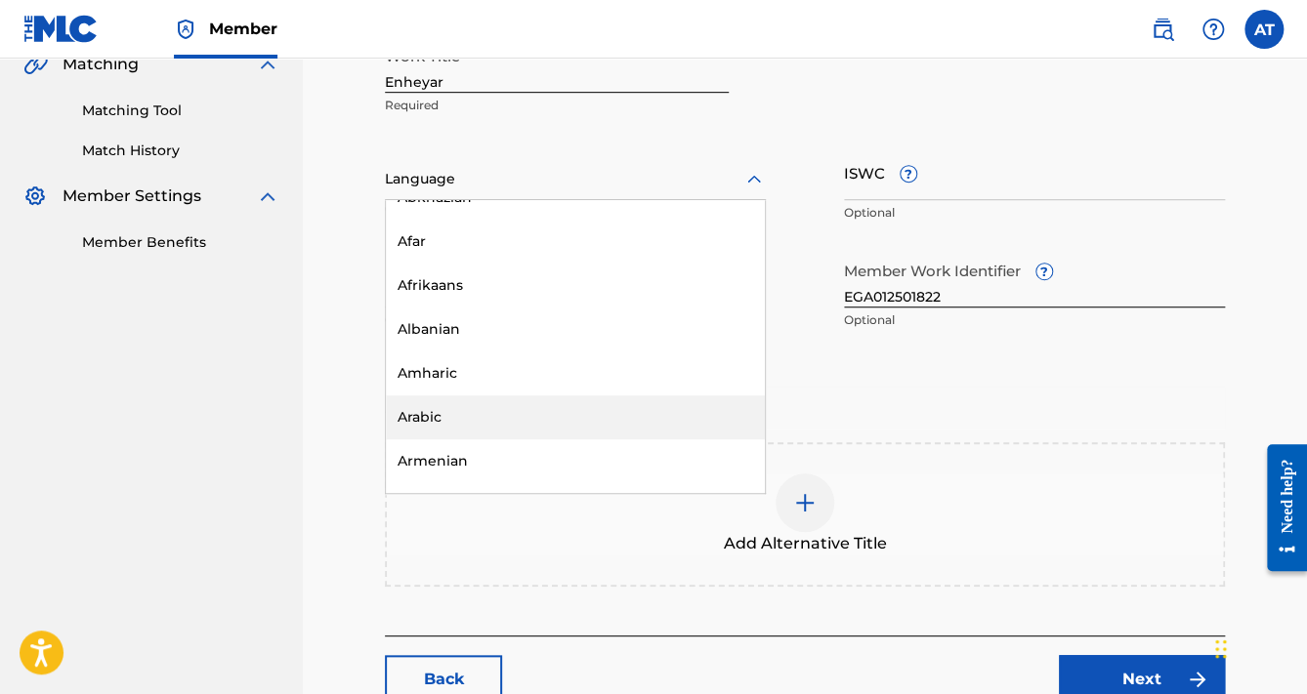
click at [460, 410] on div "Arabic" at bounding box center [575, 418] width 379 height 44
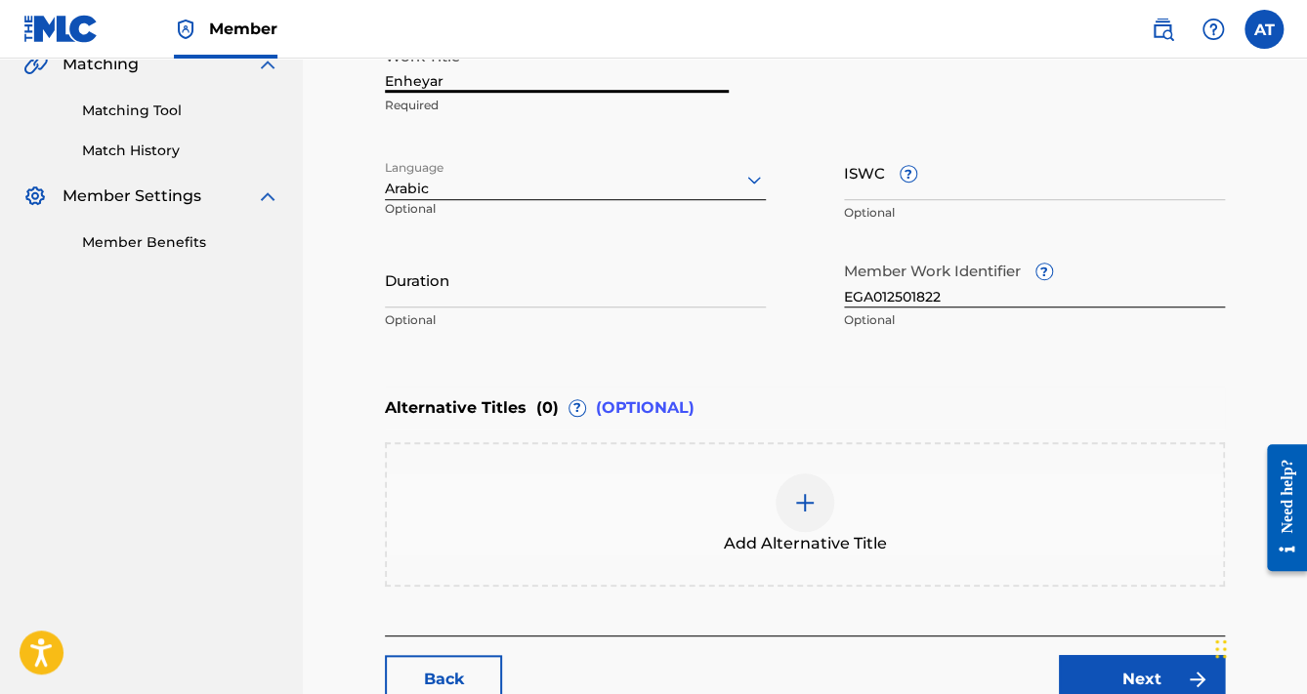
drag, startPoint x: 388, startPoint y: 84, endPoint x: 373, endPoint y: 85, distance: 14.7
click at [373, 85] on main "Catalog Enter Work Details Add Writers Add Publishers & Shares Add Recording Re…" at bounding box center [804, 196] width 957 height 1114
click at [450, 74] on input "Enheyar" at bounding box center [557, 65] width 344 height 56
click at [438, 302] on input "Duration" at bounding box center [575, 280] width 381 height 56
paste input "2:50"
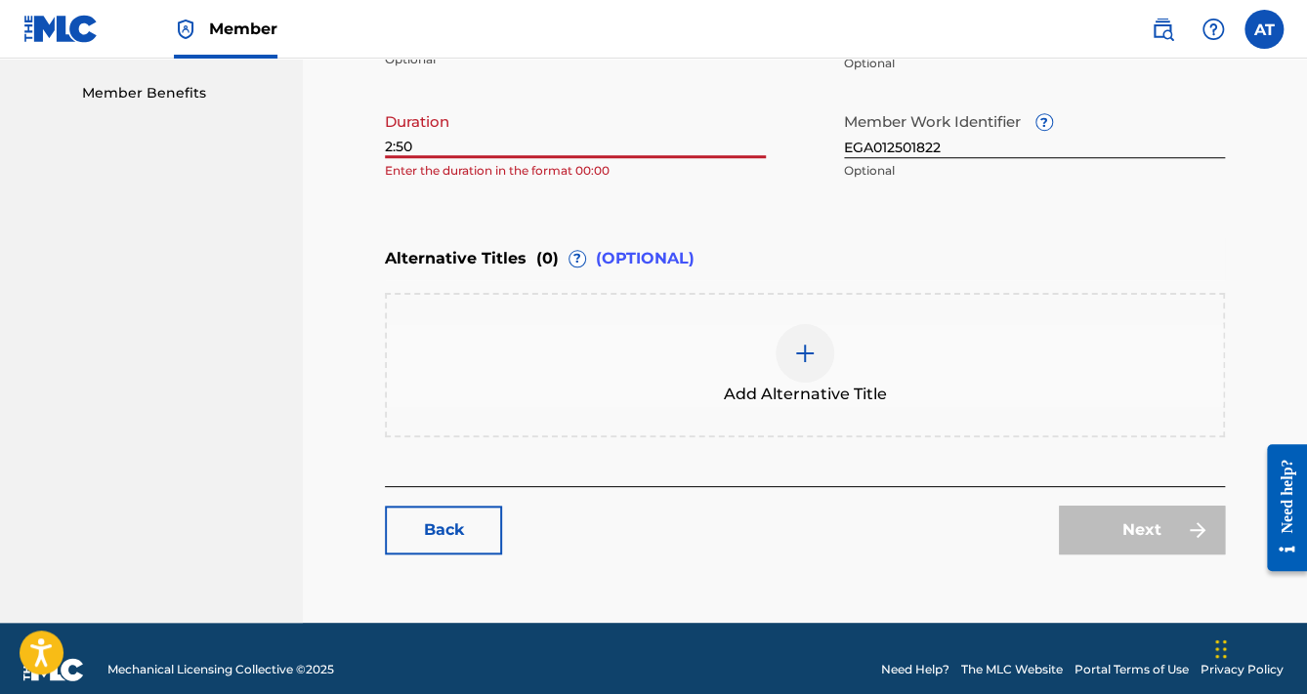
scroll to position [625, 0]
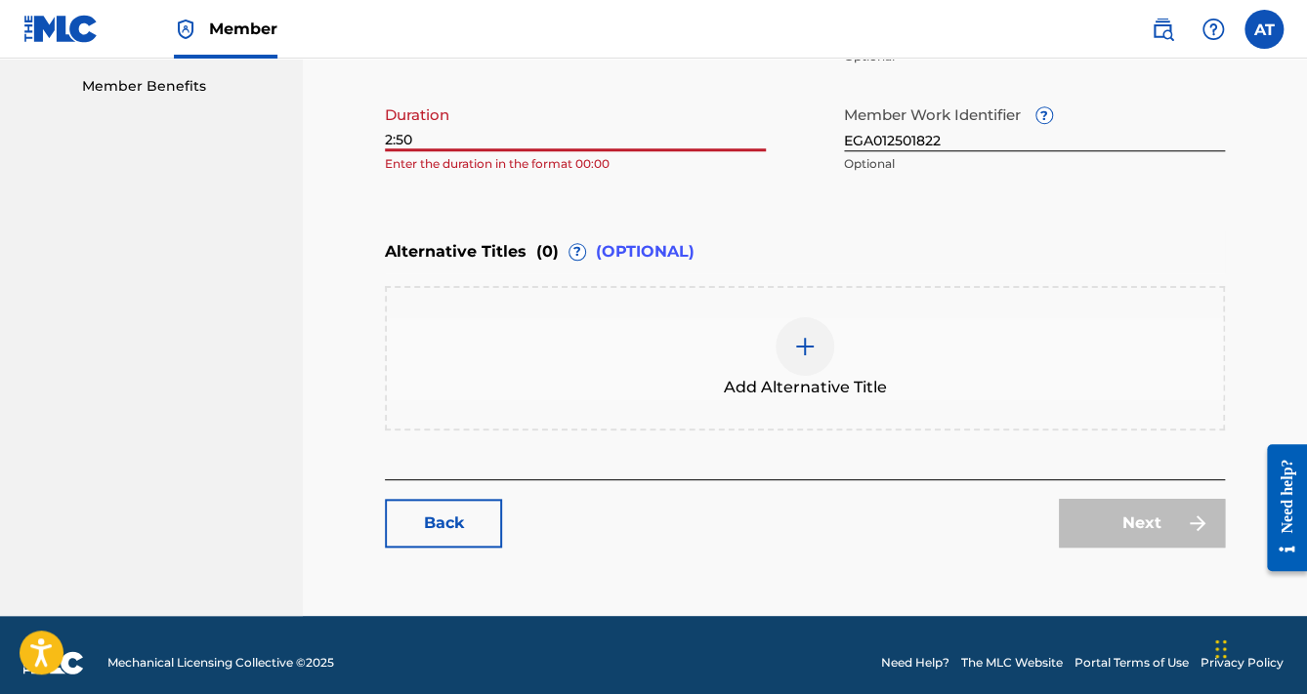
click at [390, 142] on input "2:50" at bounding box center [575, 124] width 381 height 56
click at [387, 145] on input "2:50" at bounding box center [575, 124] width 381 height 56
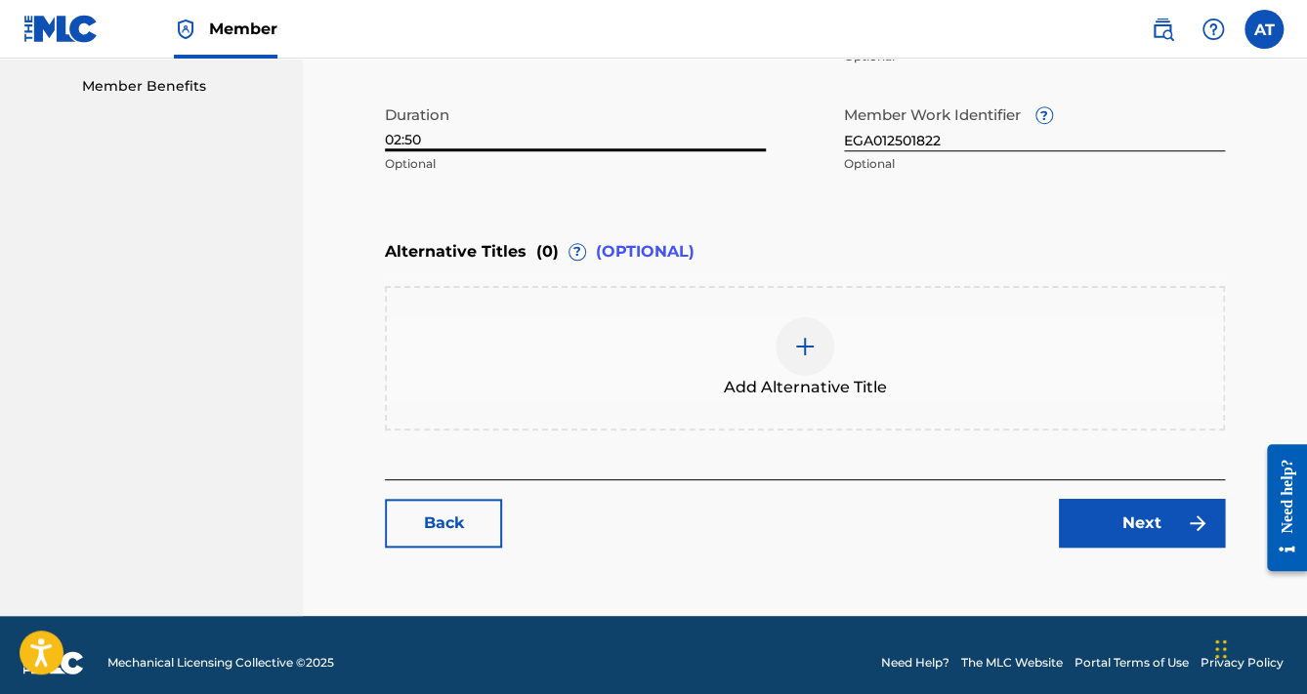
type input "02:50"
click at [1134, 512] on link "Next" at bounding box center [1142, 523] width 166 height 49
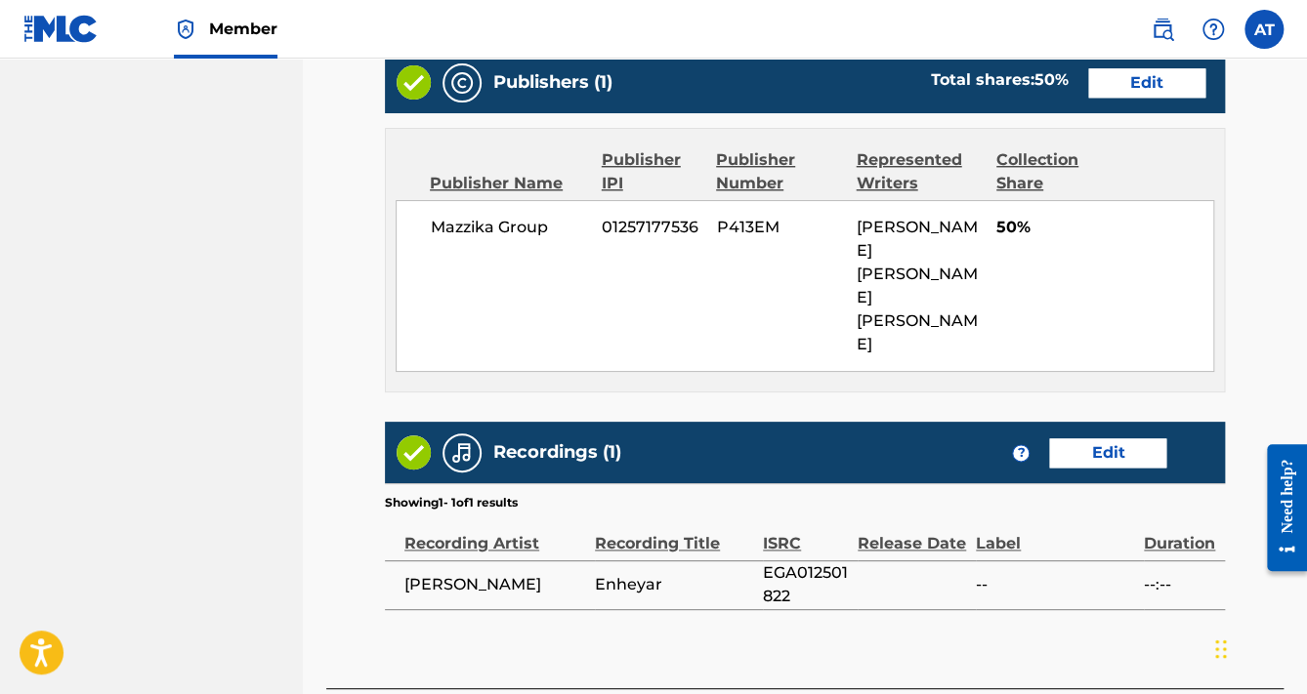
scroll to position [954, 0]
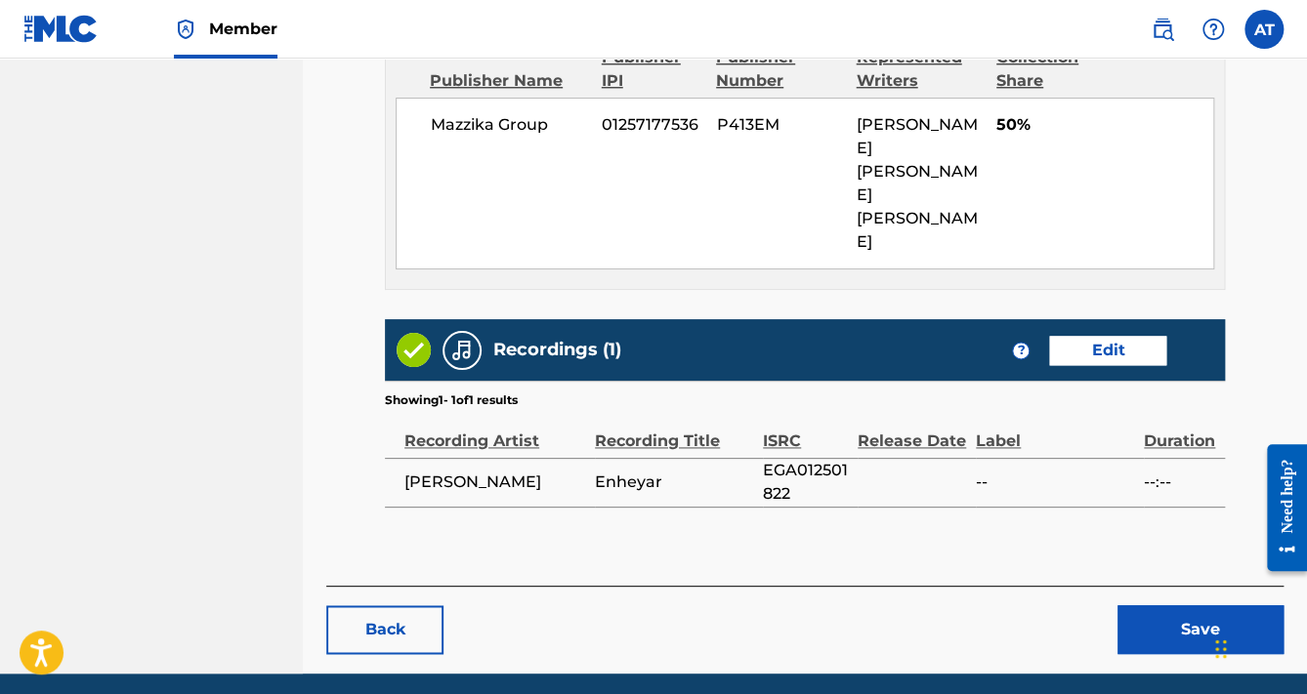
click at [1137, 606] on button "Save" at bounding box center [1200, 630] width 166 height 49
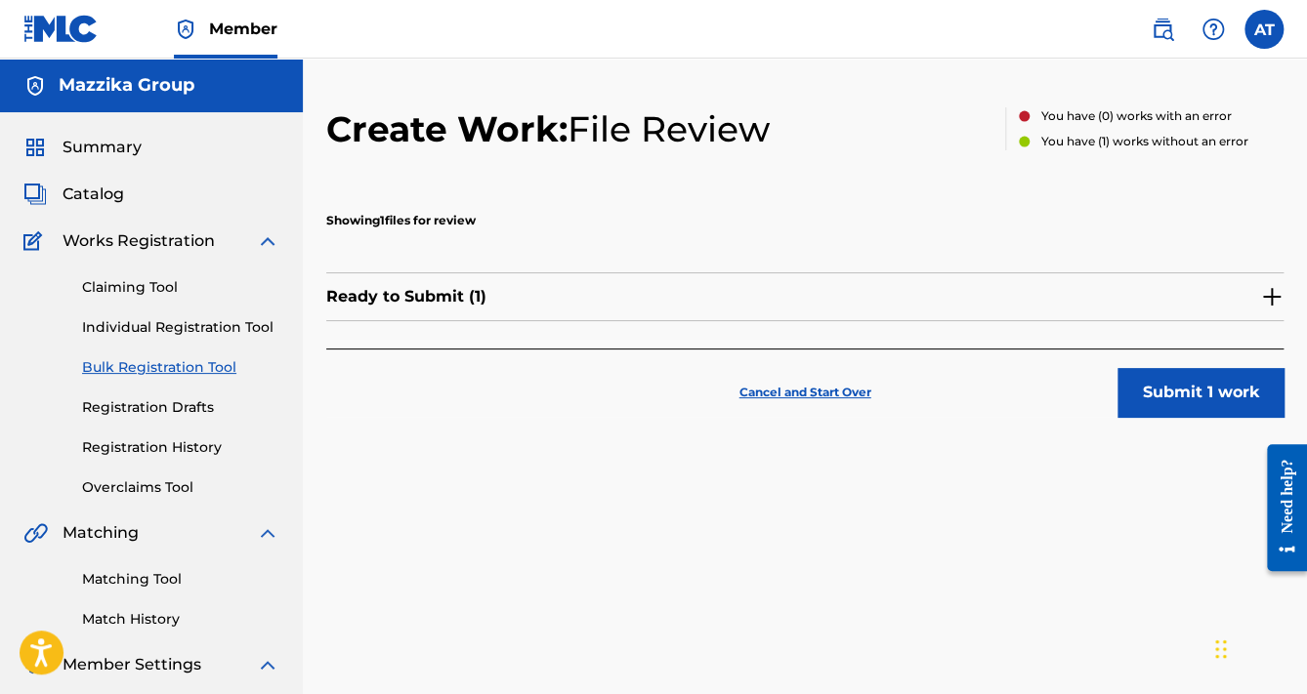
click at [1199, 383] on button "Submit 1 work" at bounding box center [1200, 392] width 166 height 49
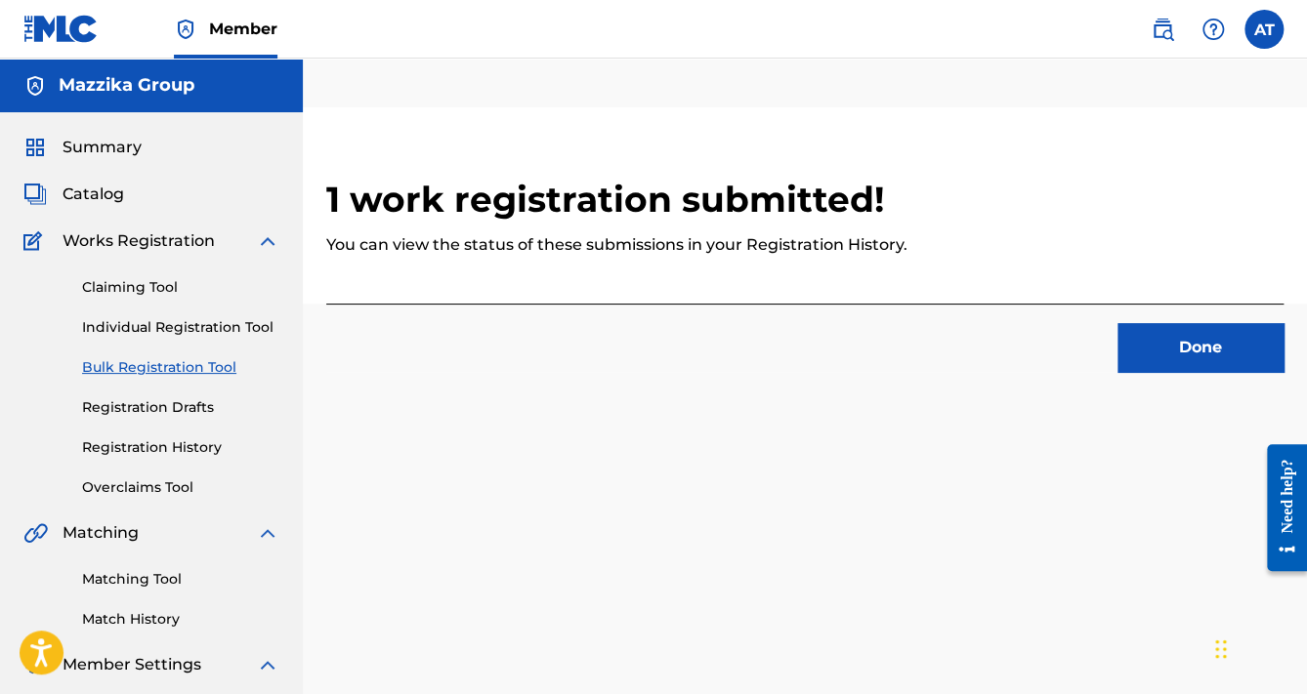
click at [1223, 367] on button "Done" at bounding box center [1200, 347] width 166 height 49
